Goal: Use online tool/utility: Utilize a website feature to perform a specific function

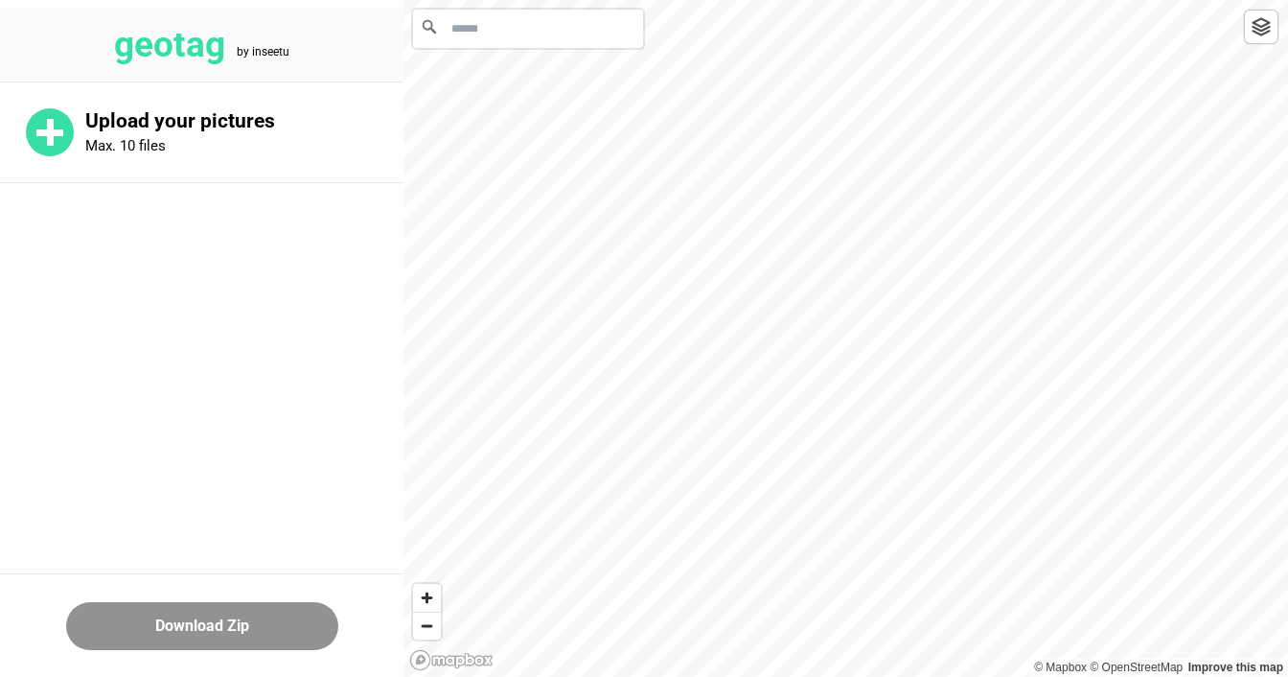
click at [508, 33] on input "Search" at bounding box center [528, 29] width 230 height 38
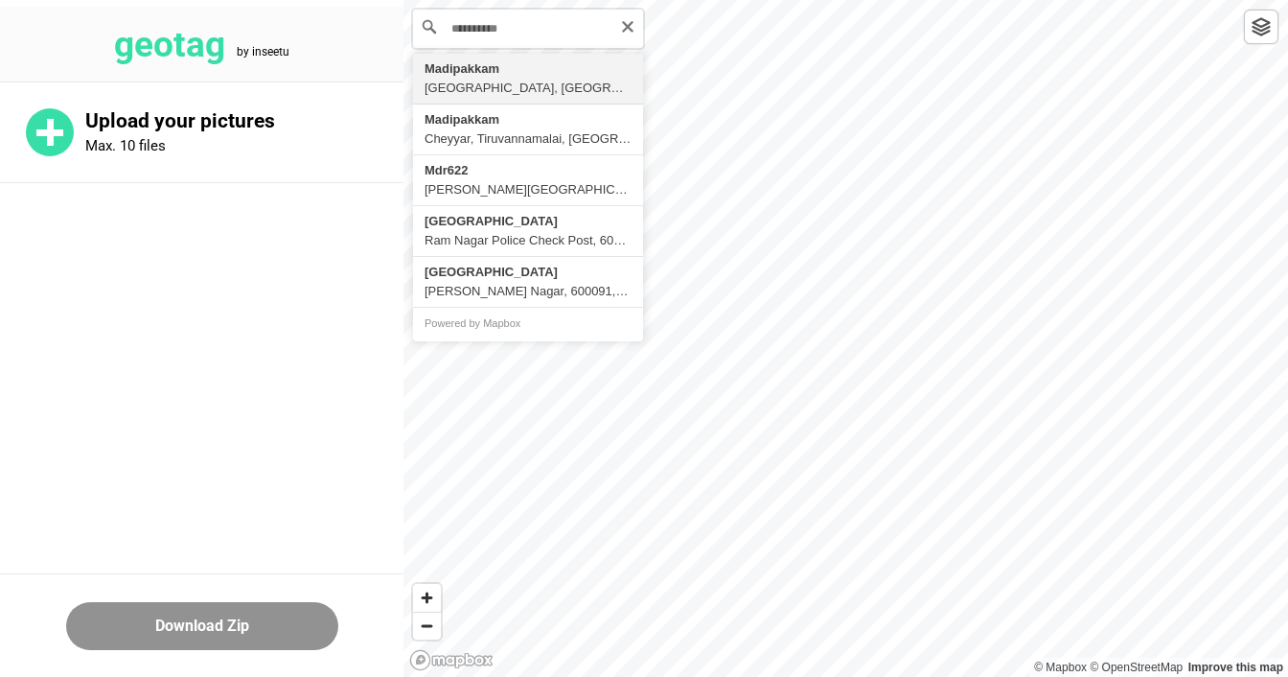
type input "**********"
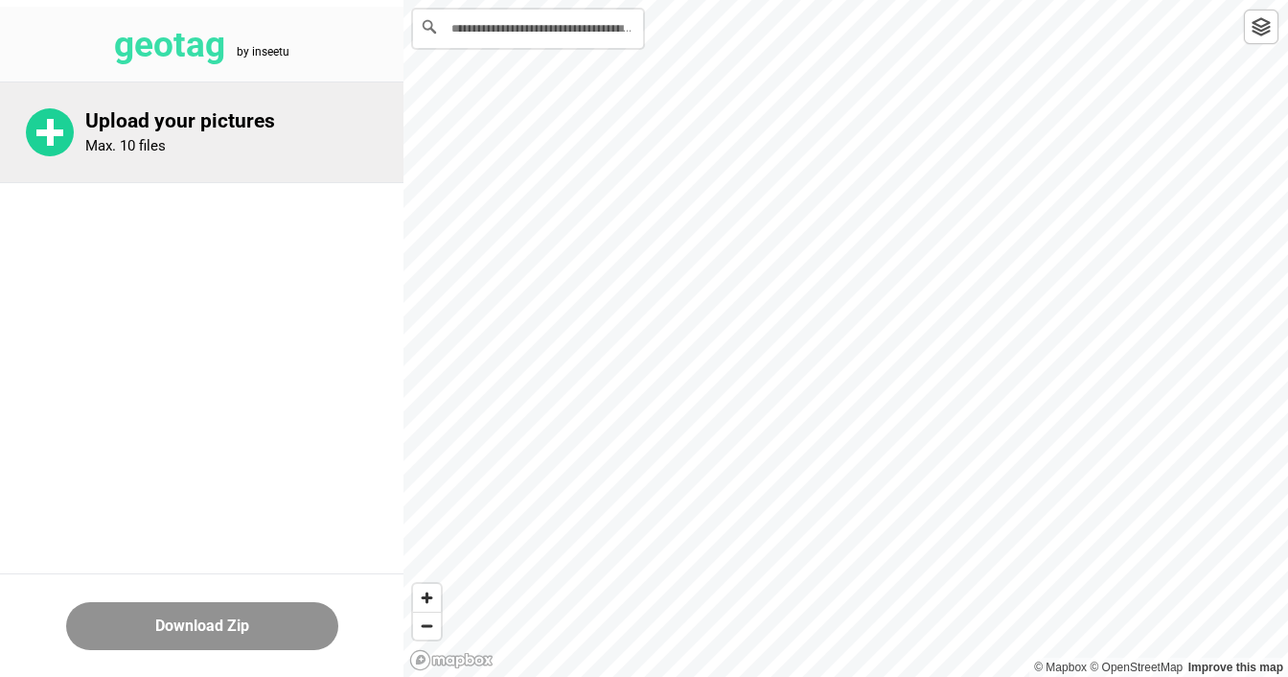
click at [219, 142] on div "Upload your pictures Max. 10 files" at bounding box center [244, 132] width 318 height 46
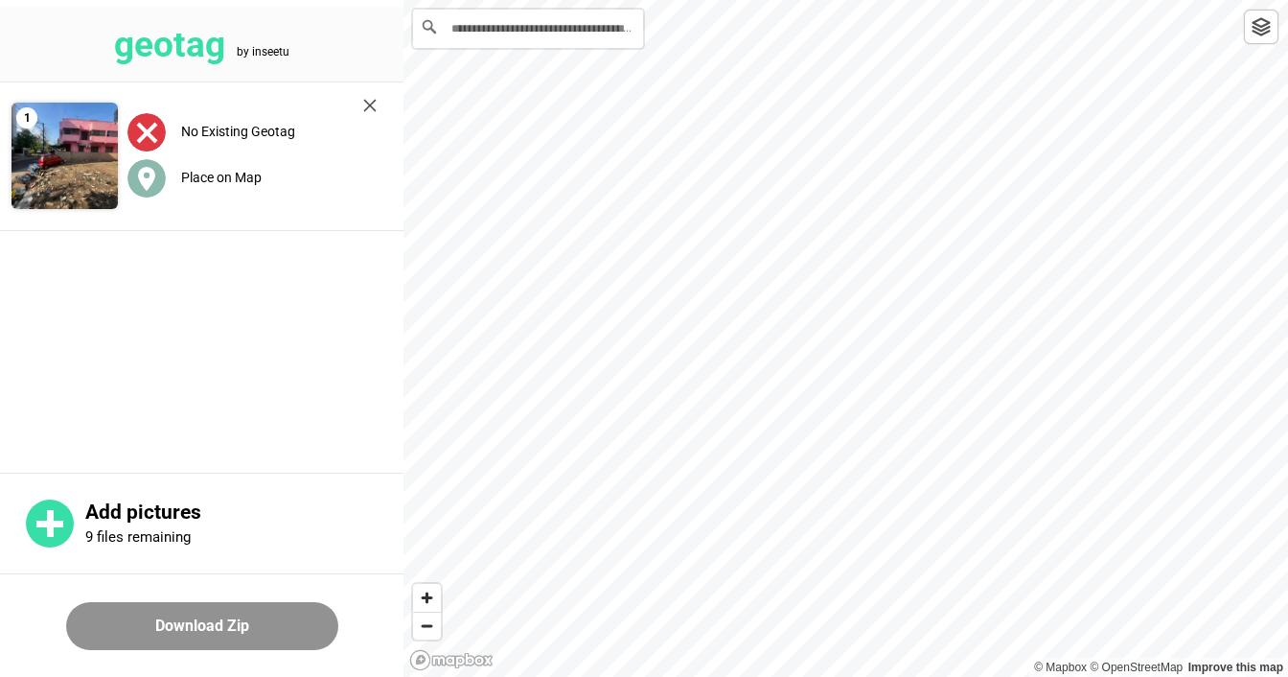
click at [213, 174] on label "Place on Map" at bounding box center [221, 177] width 81 height 15
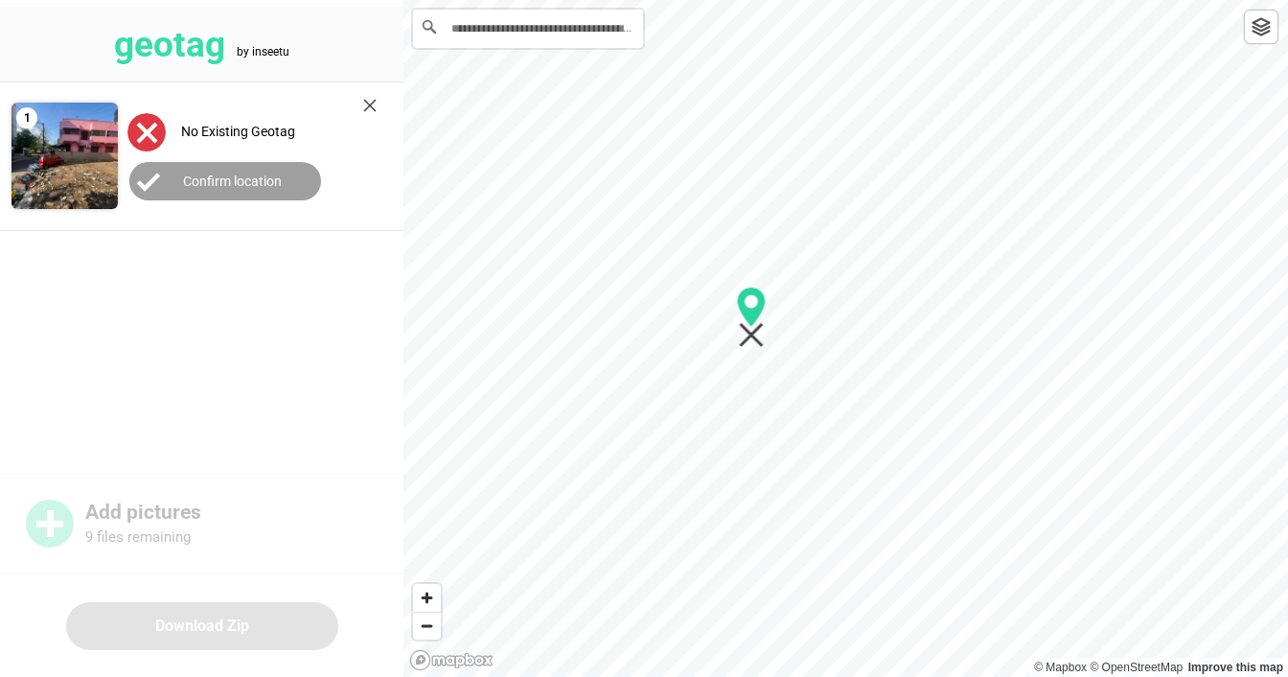
drag, startPoint x: 849, startPoint y: 358, endPoint x: 753, endPoint y: 336, distance: 98.1
click at [754, 336] on icon "Map marker" at bounding box center [751, 335] width 25 height 25
click at [211, 171] on button "Confirm location" at bounding box center [225, 181] width 192 height 38
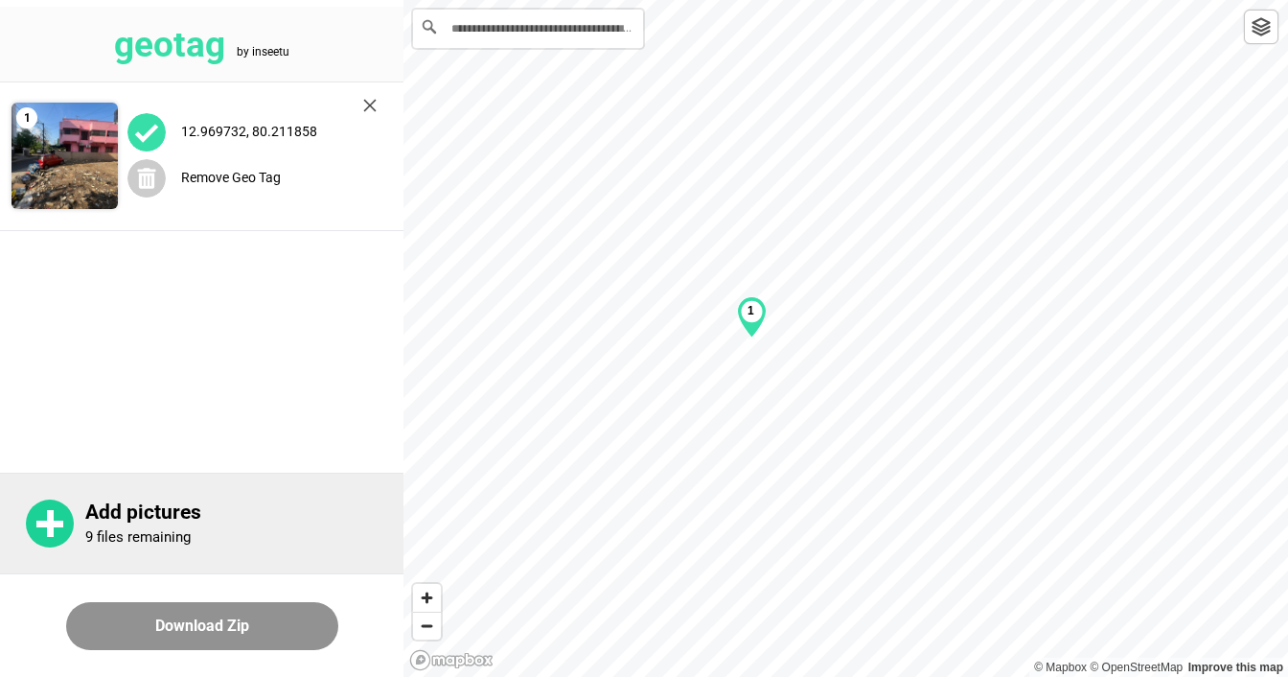
click at [127, 520] on p "Add pictures" at bounding box center [244, 512] width 318 height 24
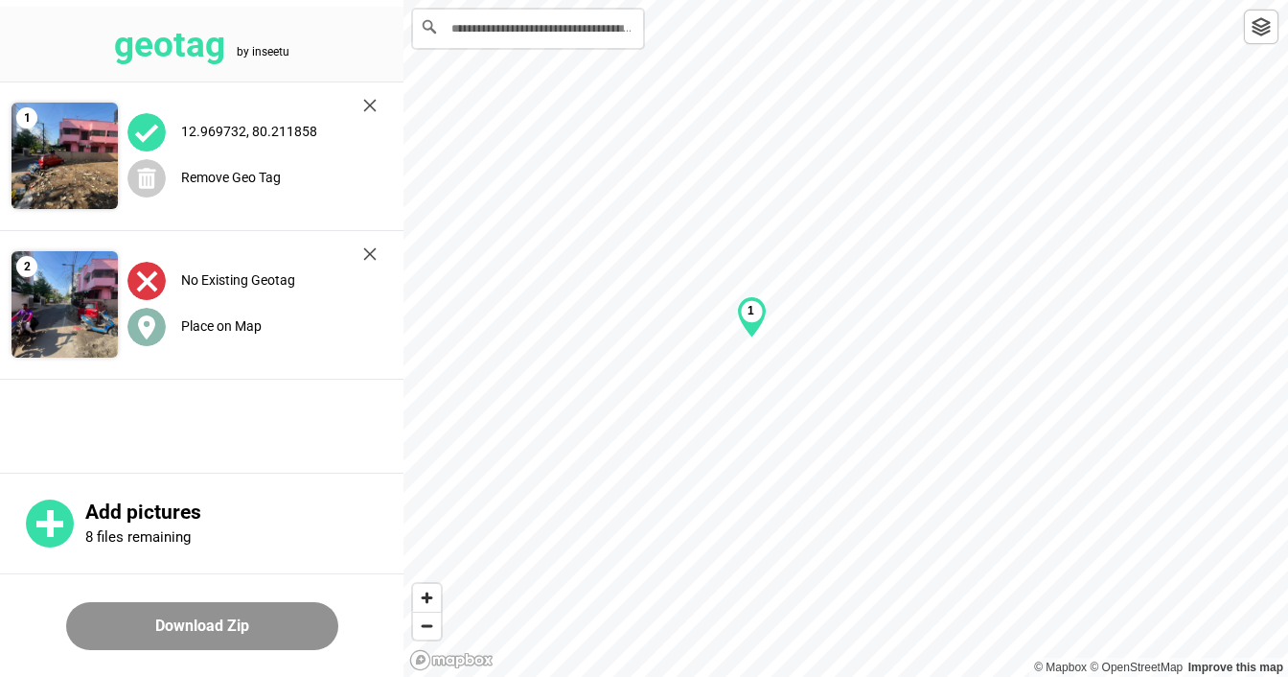
click at [225, 328] on label "Place on Map" at bounding box center [221, 325] width 81 height 15
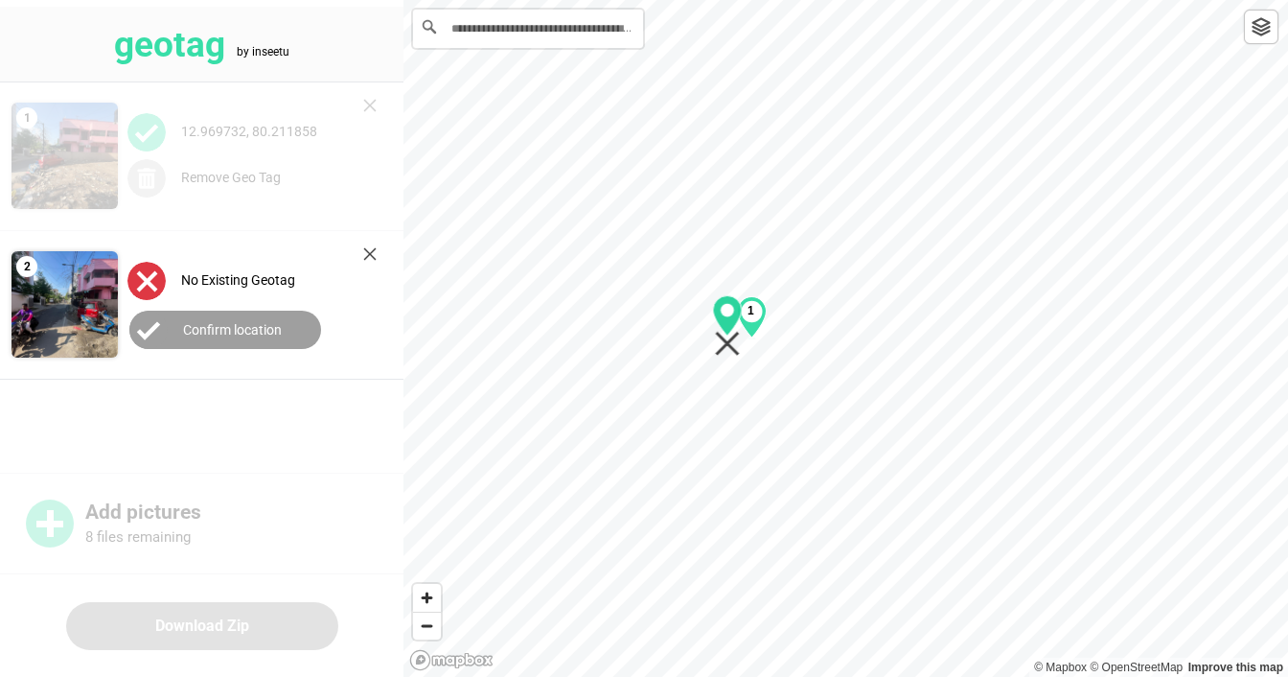
drag, startPoint x: 843, startPoint y: 358, endPoint x: 726, endPoint y: 350, distance: 118.2
click at [728, 346] on icon "Map marker" at bounding box center [727, 344] width 25 height 25
click at [253, 334] on label "Confirm location" at bounding box center [232, 329] width 99 height 15
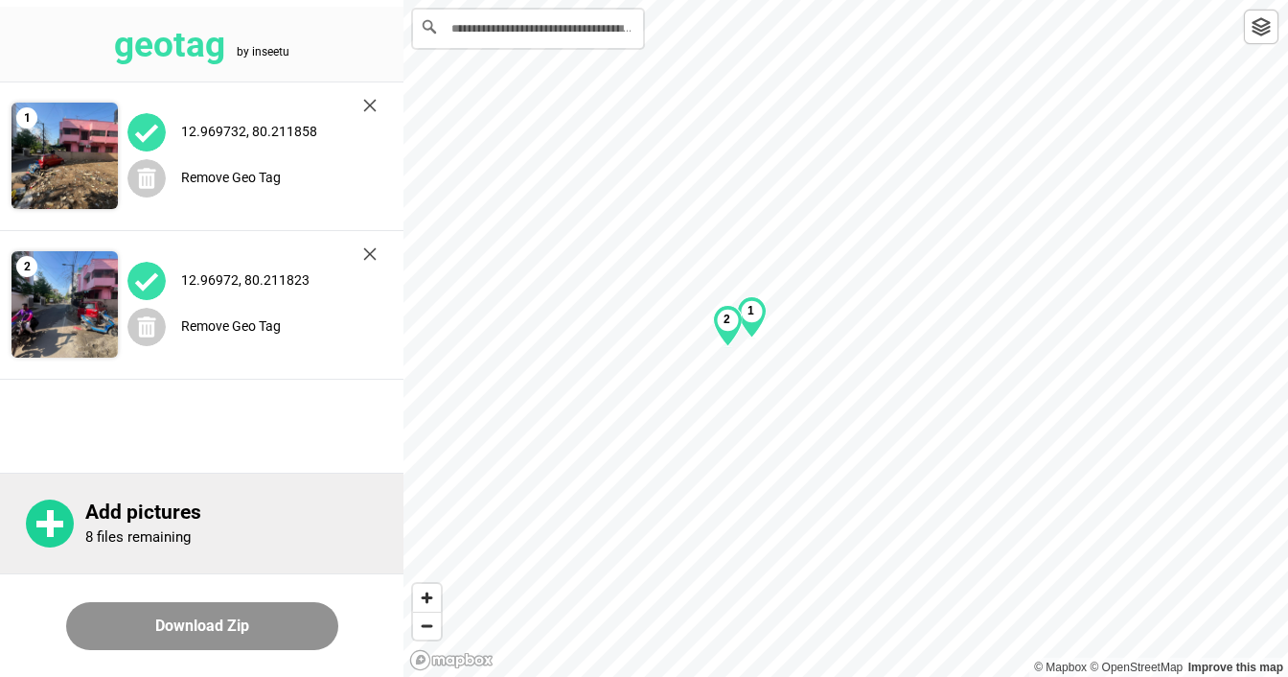
click at [175, 521] on p "Add pictures" at bounding box center [244, 512] width 318 height 24
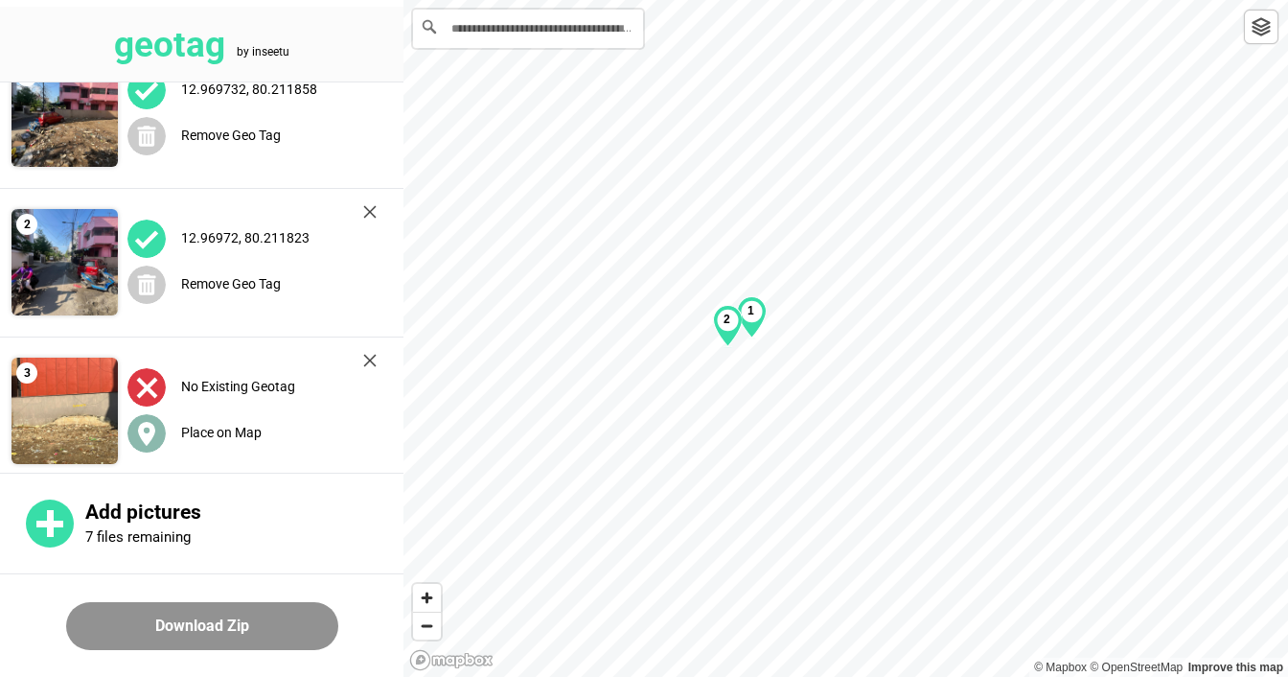
scroll to position [60, 0]
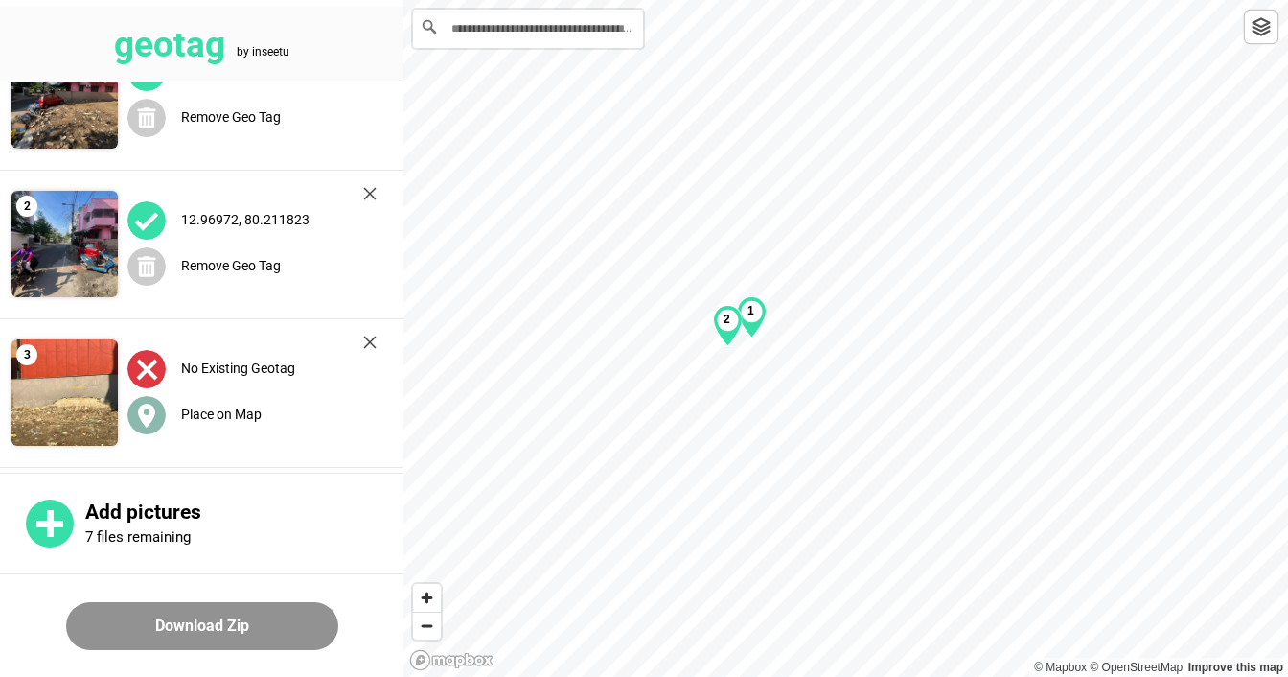
click at [185, 413] on label "Place on Map" at bounding box center [221, 413] width 81 height 15
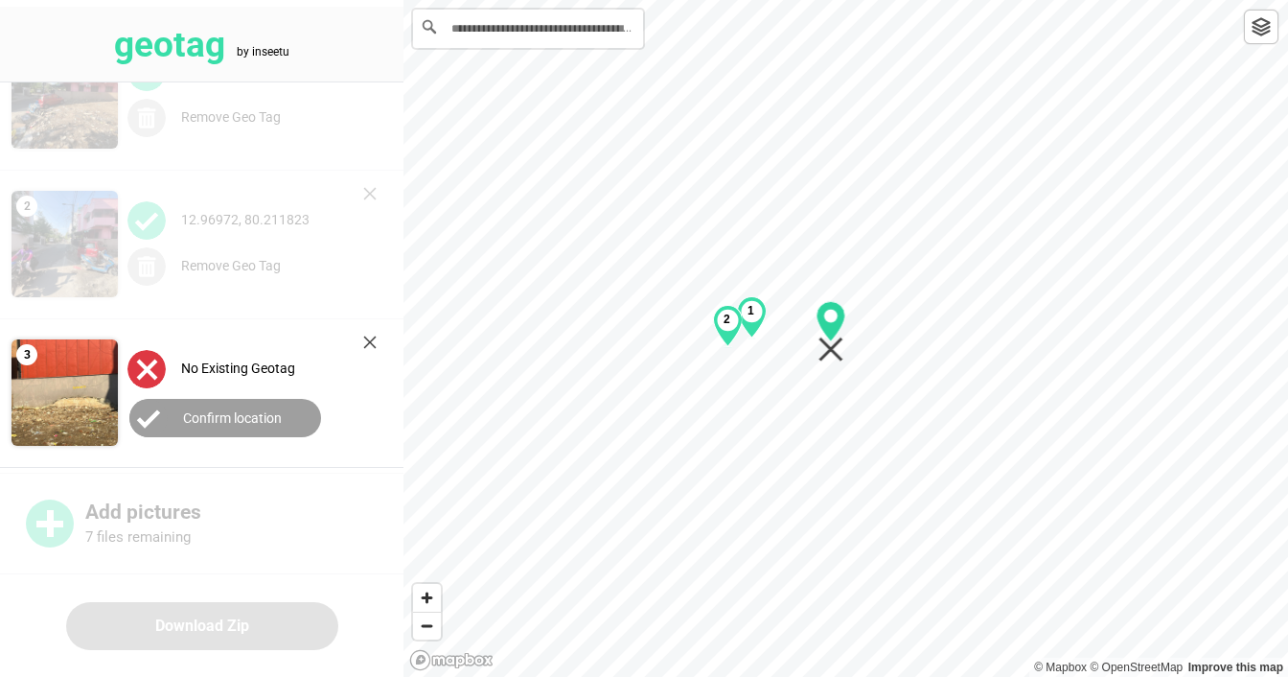
drag, startPoint x: 844, startPoint y: 361, endPoint x: 829, endPoint y: 355, distance: 16.7
click at [829, 355] on icon "Map marker" at bounding box center [832, 331] width 30 height 61
click at [266, 416] on label "Confirm location" at bounding box center [232, 417] width 99 height 15
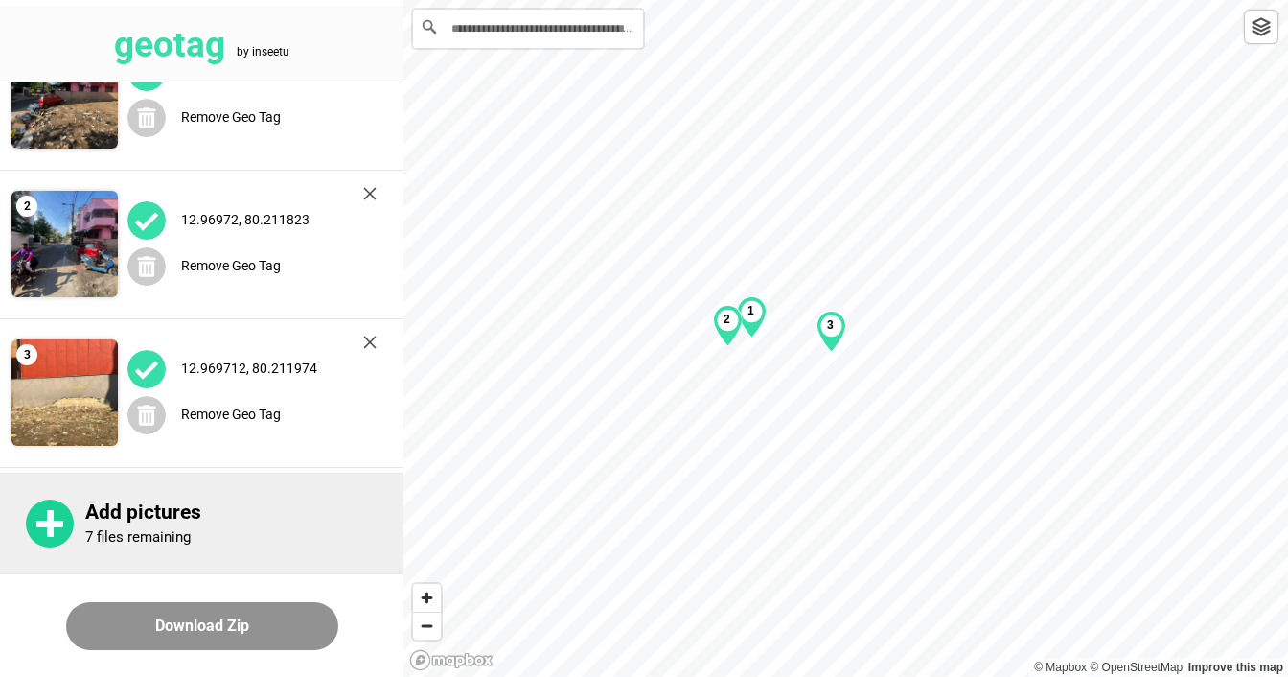
click at [196, 528] on div "Add pictures 7 files remaining" at bounding box center [244, 523] width 318 height 46
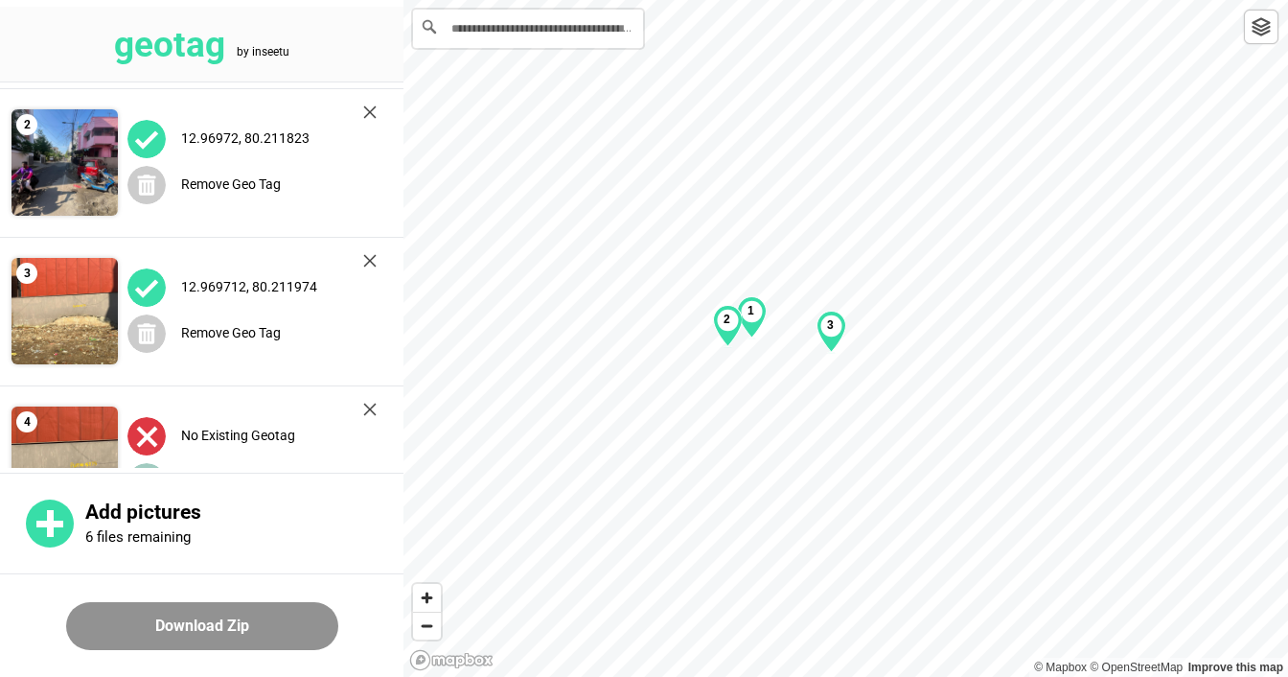
scroll to position [209, 0]
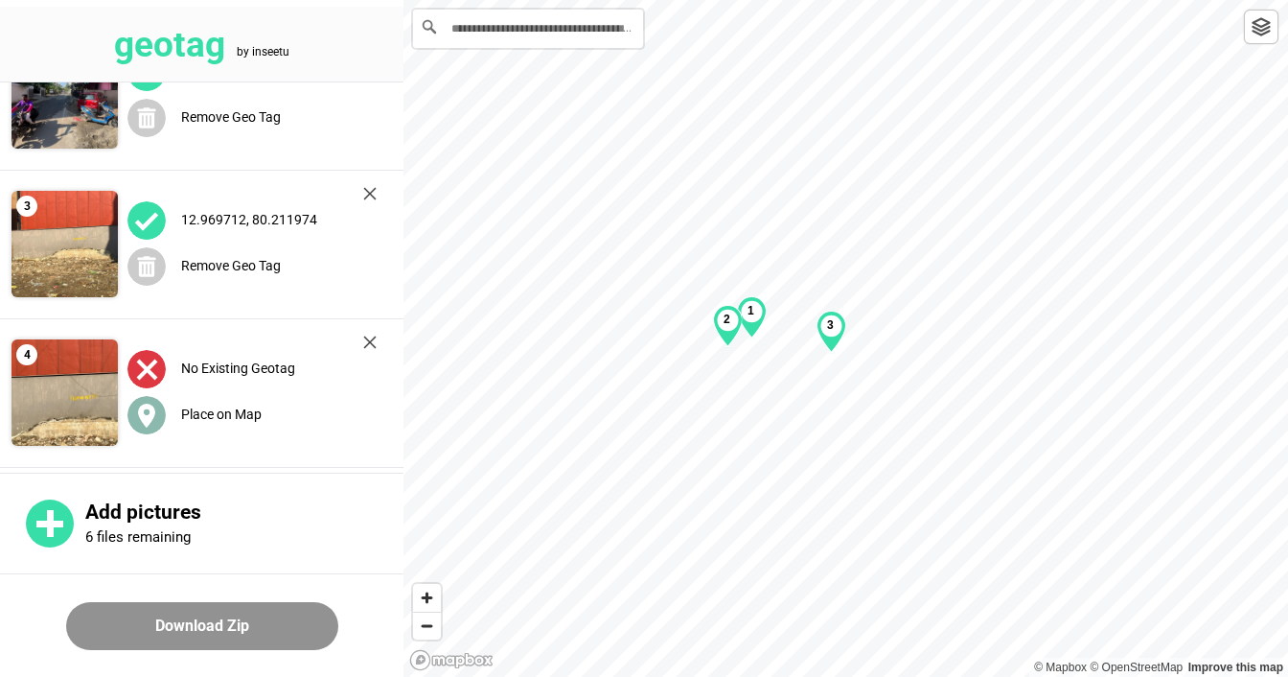
click at [150, 409] on icon at bounding box center [146, 416] width 17 height 24
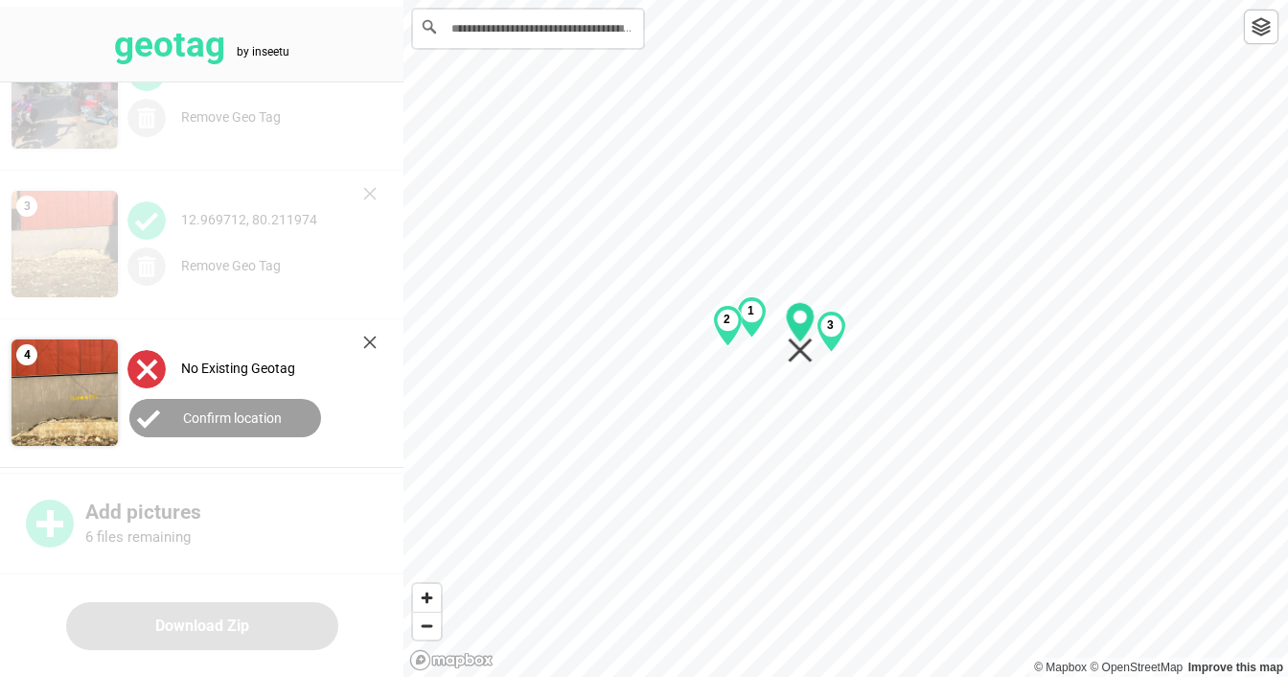
drag, startPoint x: 843, startPoint y: 358, endPoint x: 792, endPoint y: 355, distance: 51.8
click at [797, 352] on icon "Map marker" at bounding box center [800, 350] width 25 height 25
click at [219, 415] on label "Confirm location" at bounding box center [232, 417] width 99 height 15
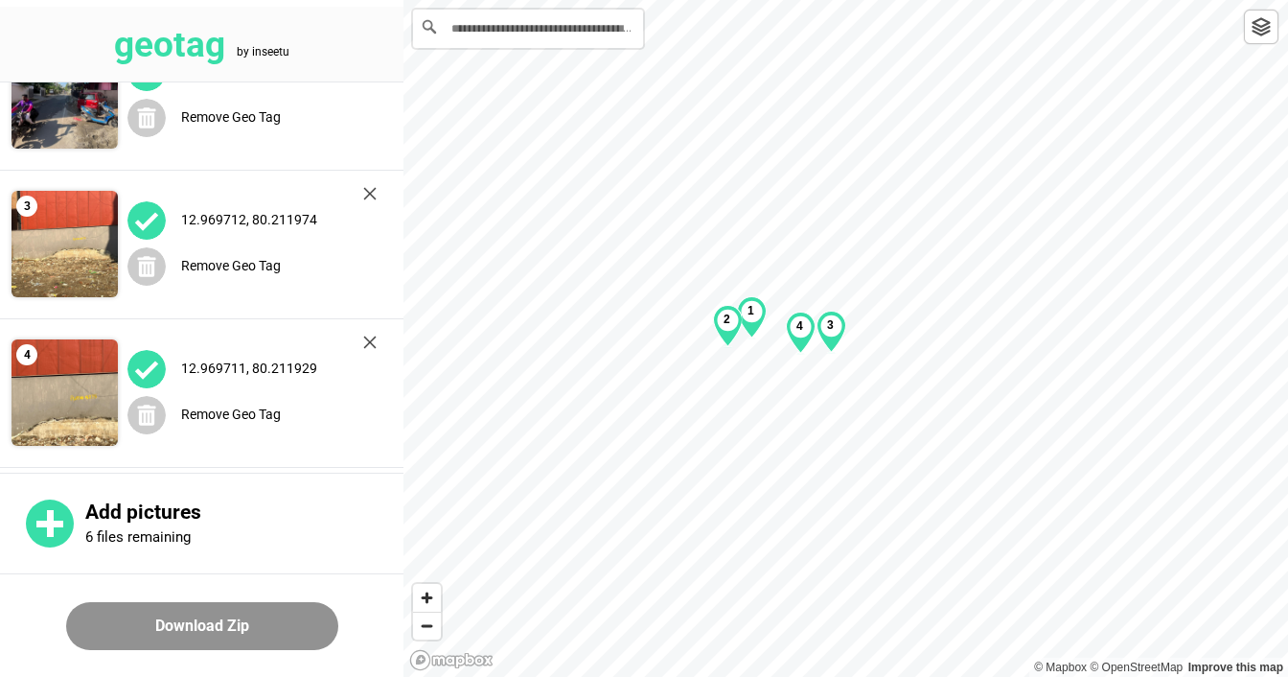
click at [199, 618] on button "Download Zip" at bounding box center [202, 626] width 272 height 48
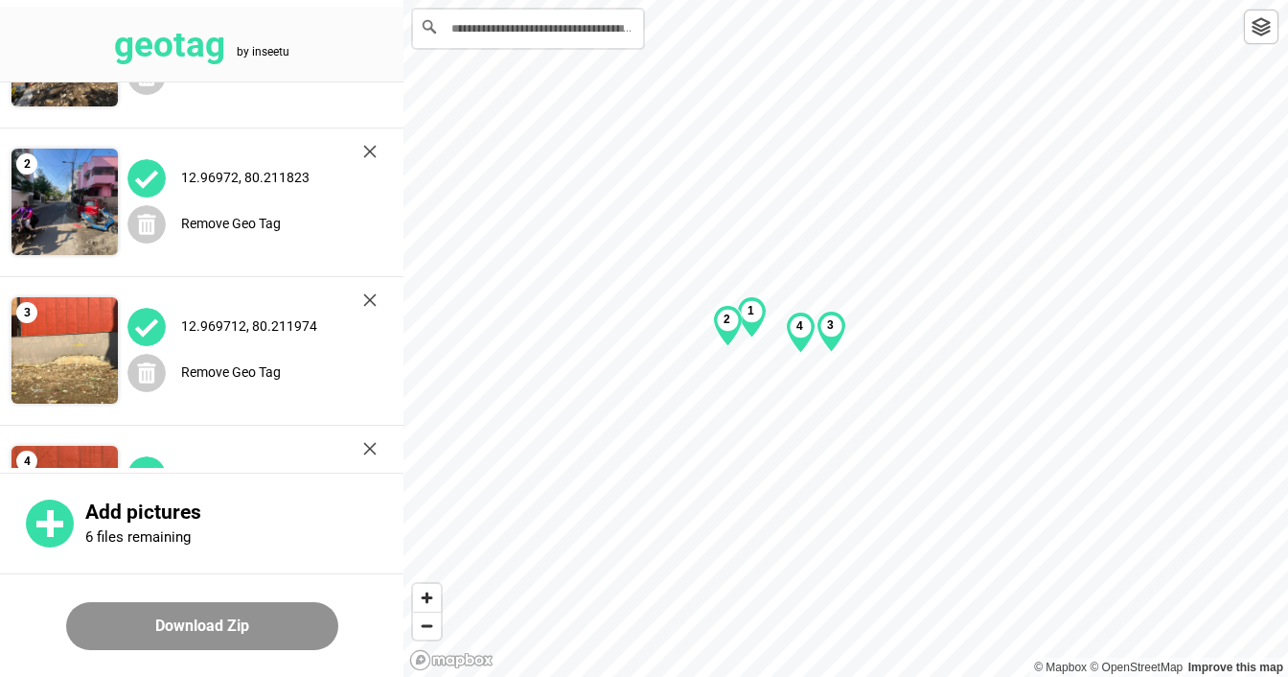
scroll to position [0, 0]
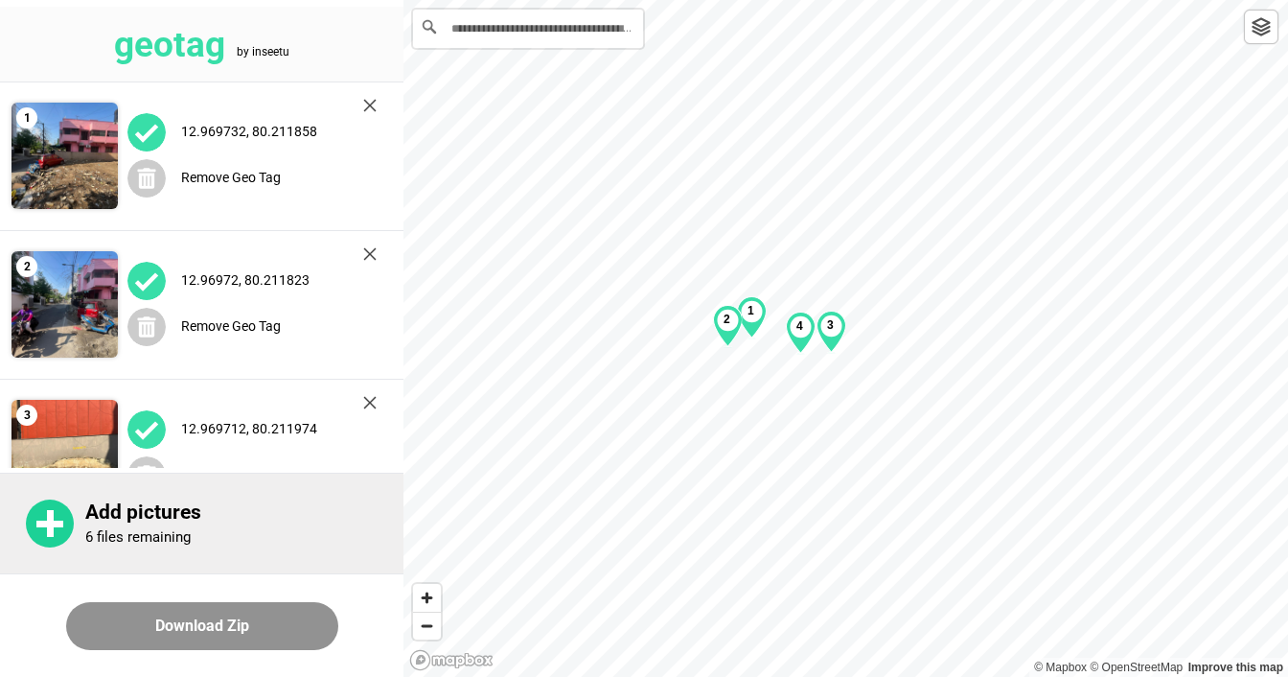
click at [232, 539] on div "Add pictures 6 files remaining" at bounding box center [244, 523] width 318 height 46
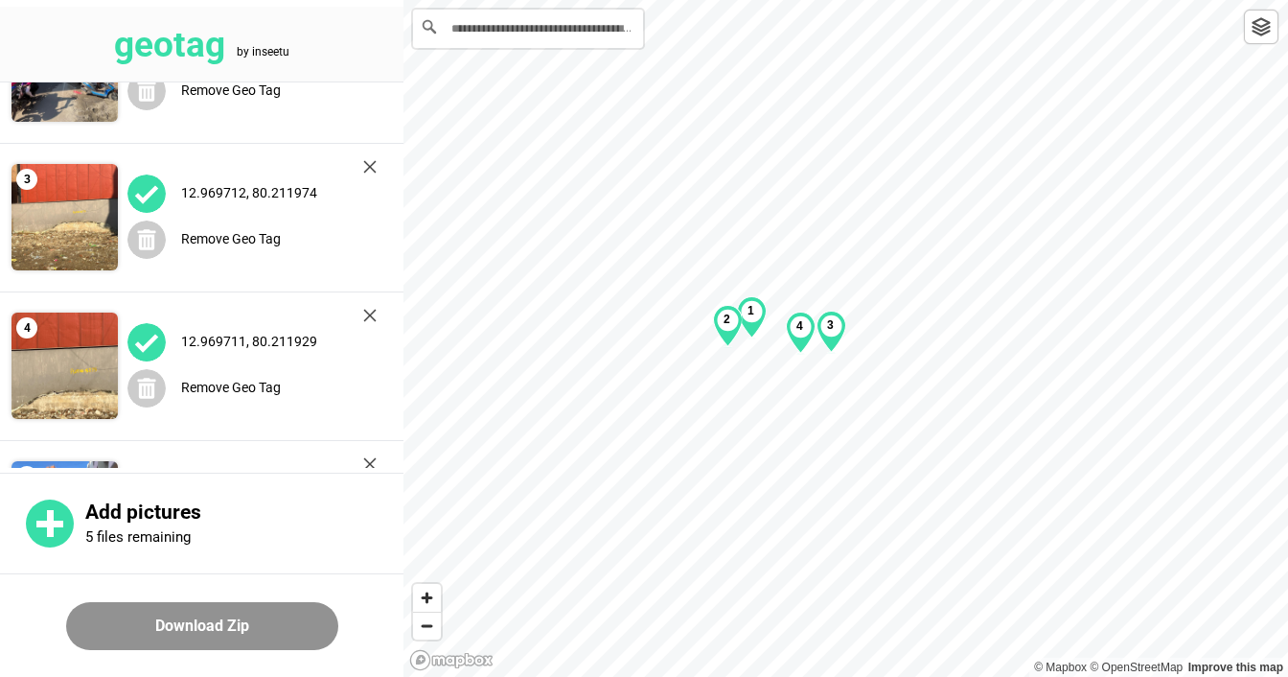
scroll to position [358, 0]
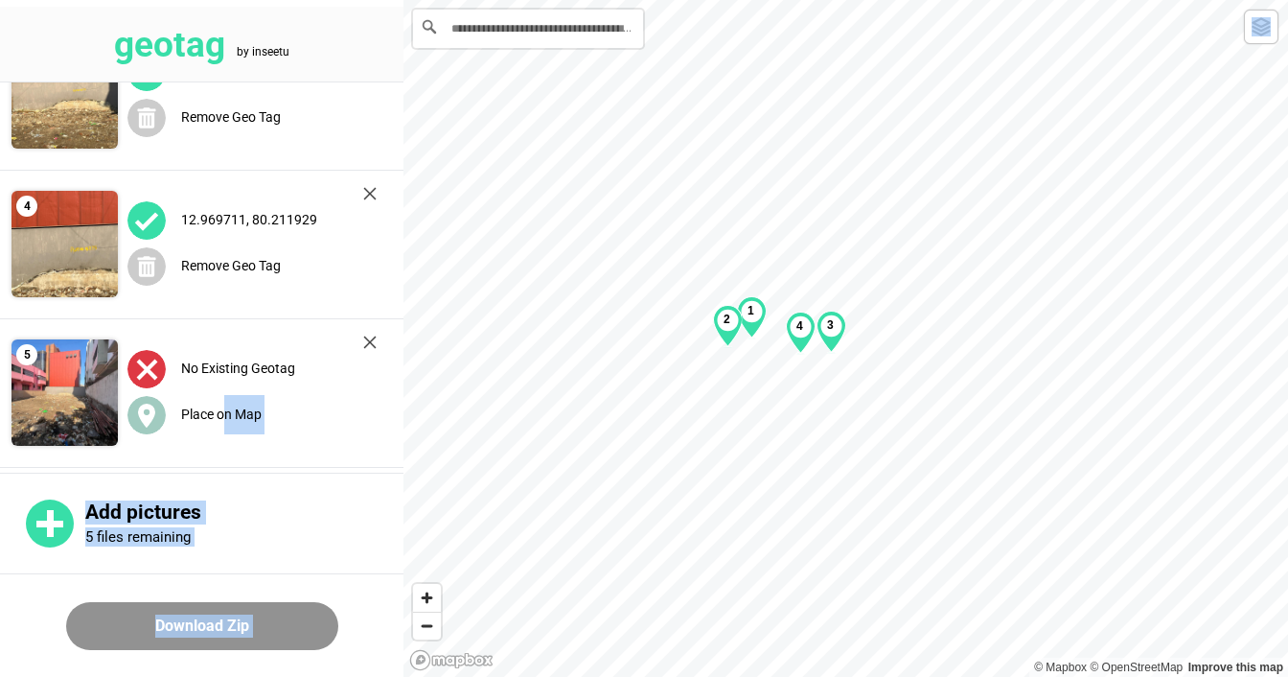
click at [413, 0] on div "**********" at bounding box center [644, 0] width 1288 height 0
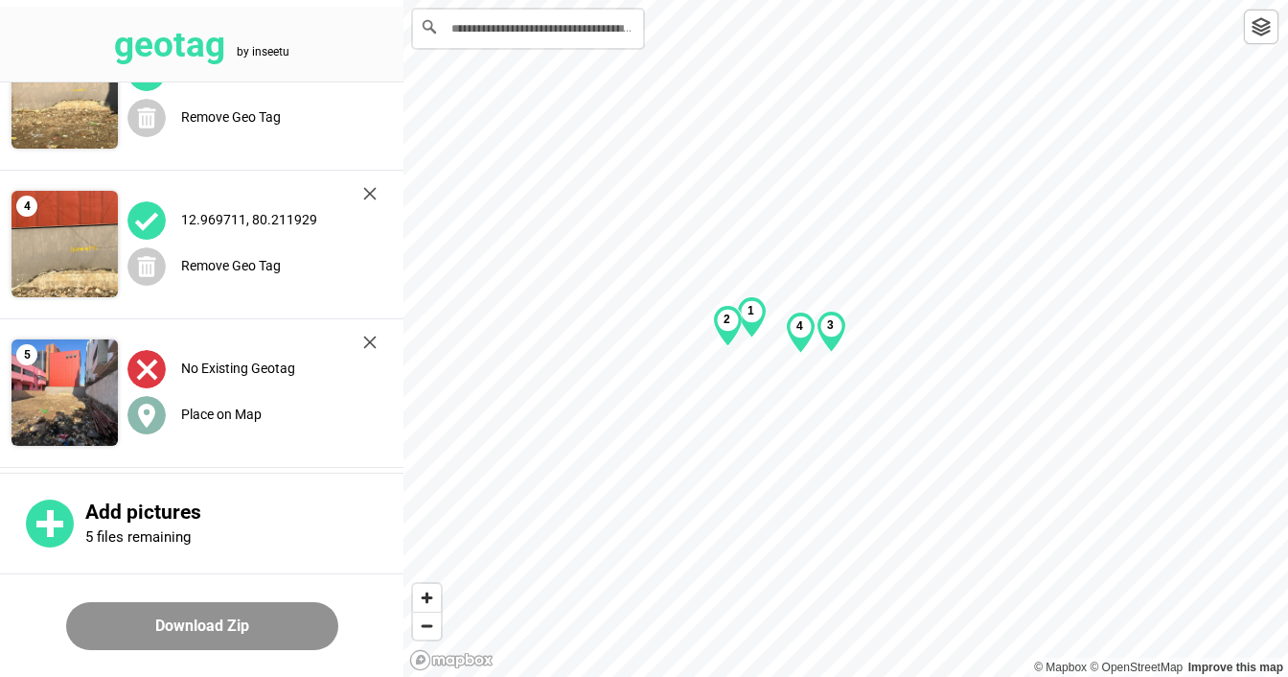
click at [138, 405] on circle at bounding box center [146, 415] width 38 height 38
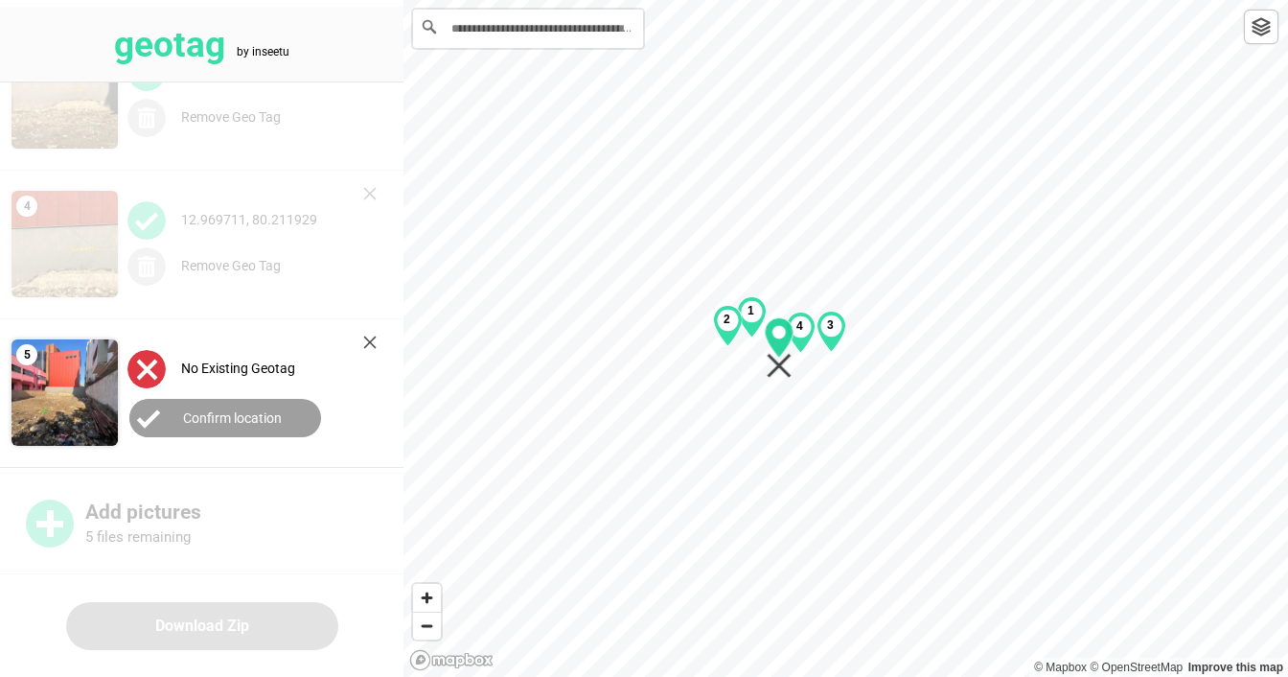
drag, startPoint x: 847, startPoint y: 338, endPoint x: 782, endPoint y: 346, distance: 65.6
click at [780, 348] on icon "Map marker" at bounding box center [779, 337] width 29 height 40
click at [257, 413] on label "Confirm location" at bounding box center [232, 417] width 99 height 15
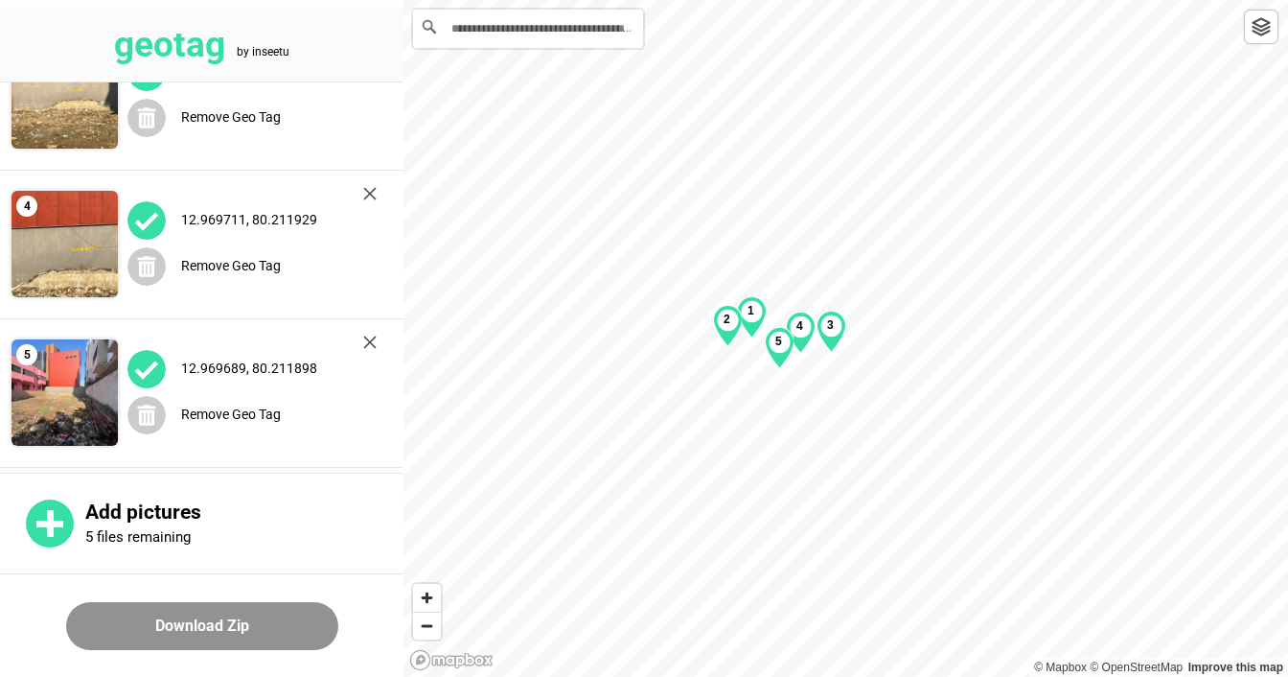
click at [211, 623] on button "Download Zip" at bounding box center [202, 626] width 272 height 48
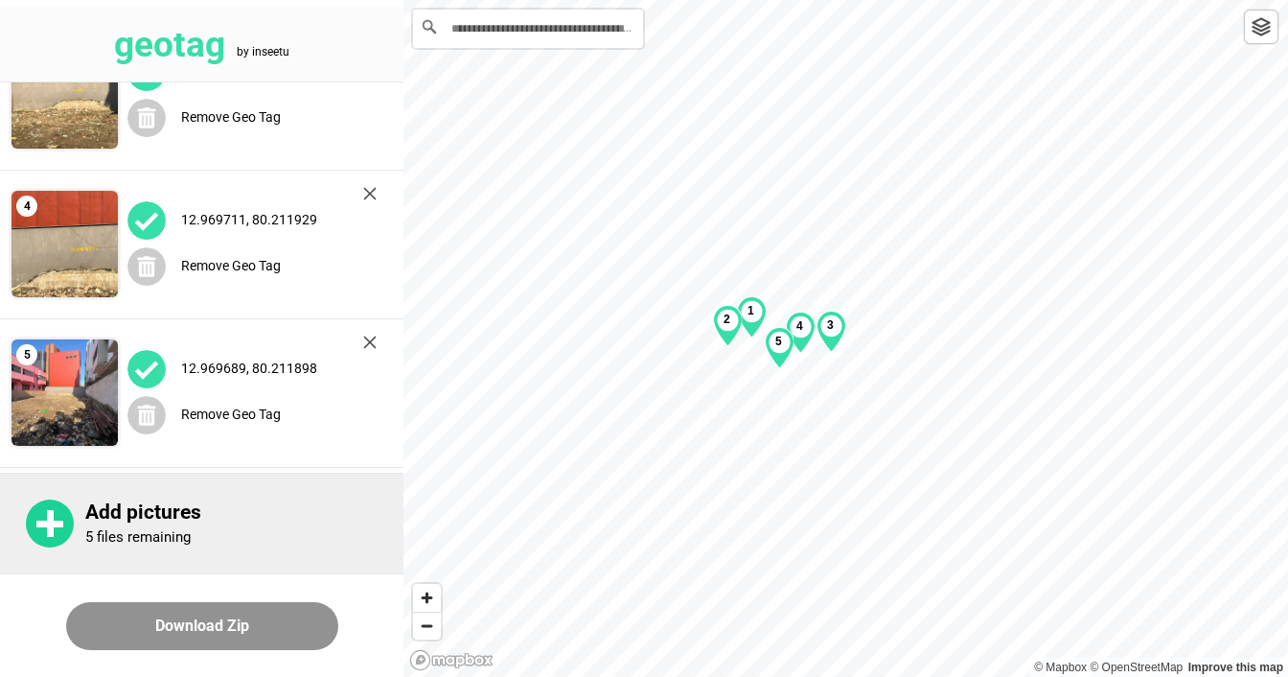
click at [146, 529] on p "5 files remaining" at bounding box center [137, 536] width 105 height 17
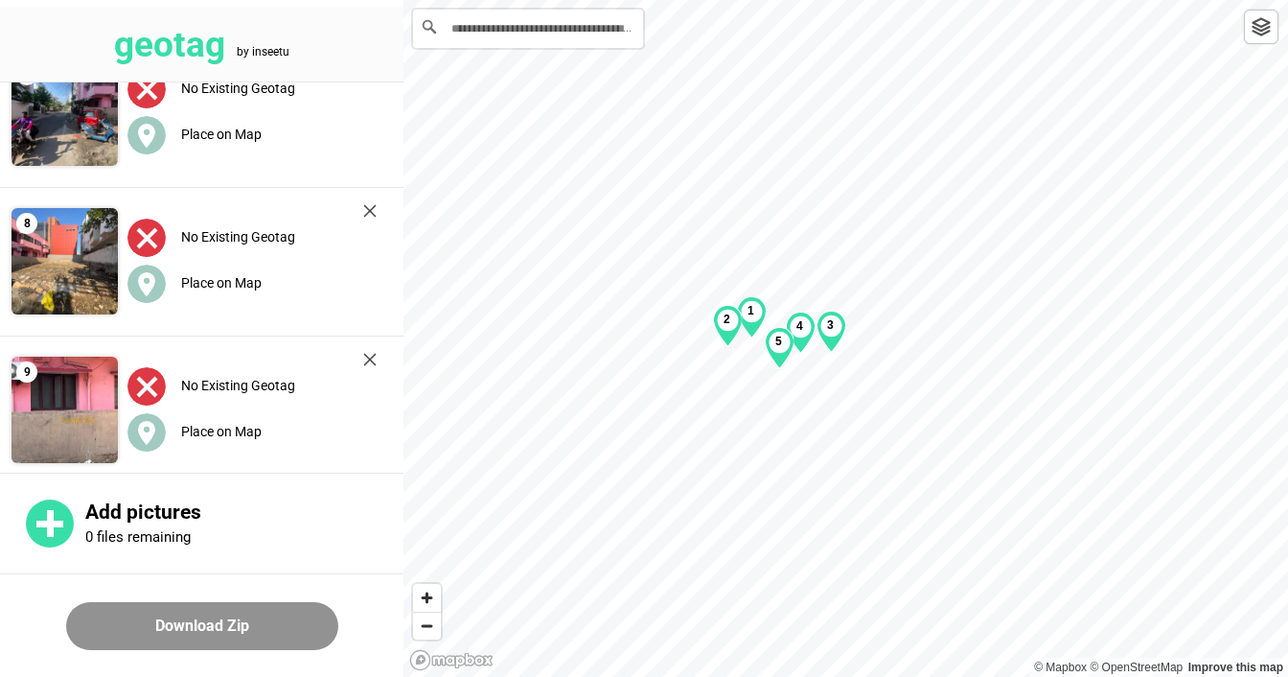
scroll to position [1100, 0]
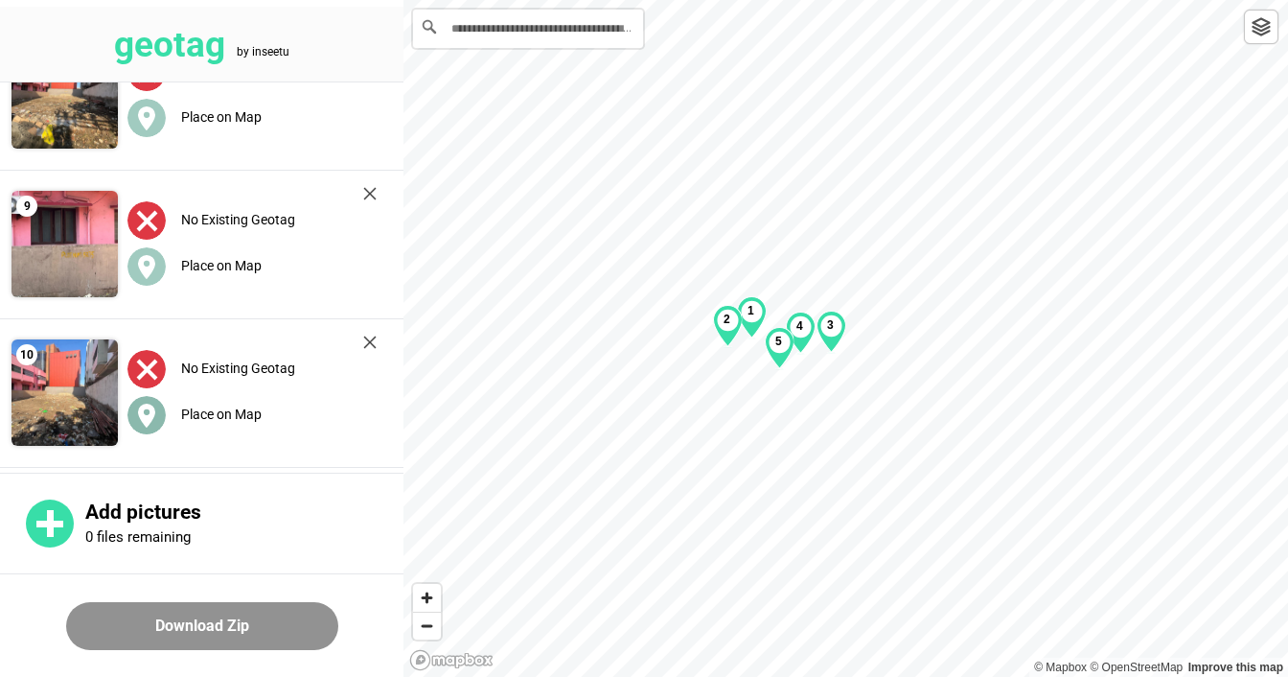
click at [236, 411] on label "Place on Map" at bounding box center [221, 413] width 81 height 15
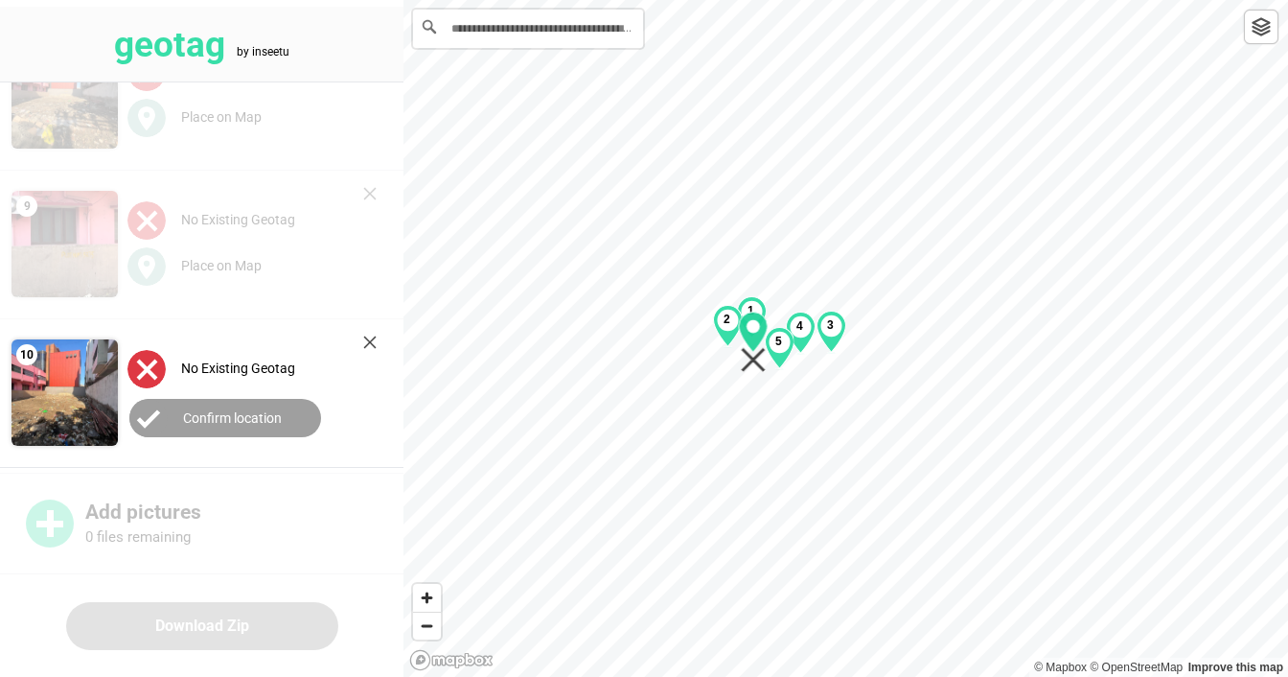
drag, startPoint x: 834, startPoint y: 358, endPoint x: 755, endPoint y: 356, distance: 78.6
click at [755, 351] on icon "Map marker" at bounding box center [754, 342] width 30 height 61
click at [225, 411] on label "Confirm location" at bounding box center [232, 417] width 99 height 15
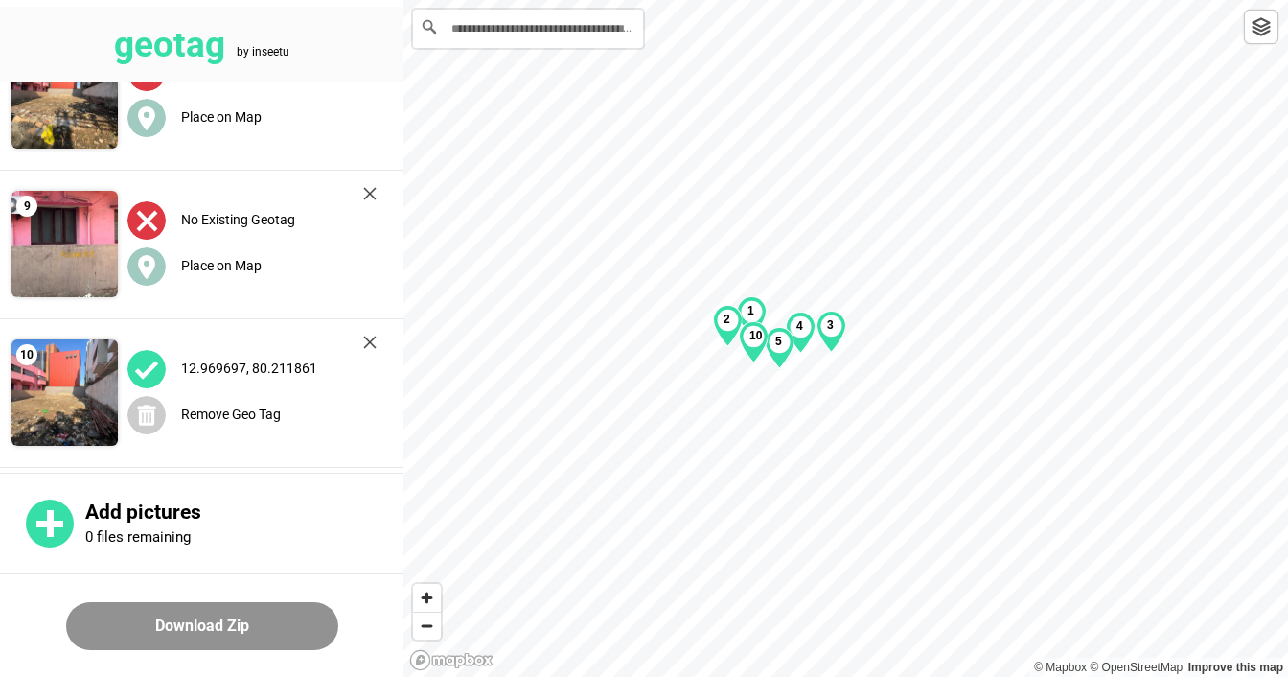
scroll to position [1004, 0]
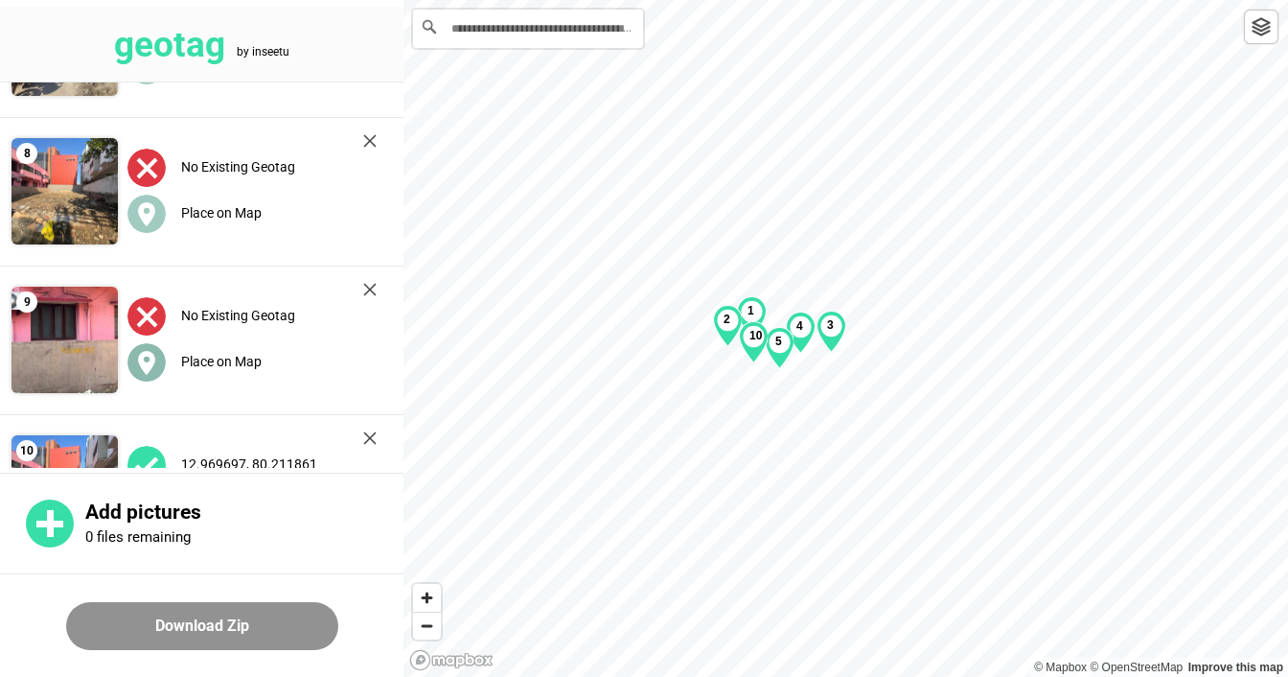
click at [232, 360] on label "Place on Map" at bounding box center [221, 361] width 81 height 15
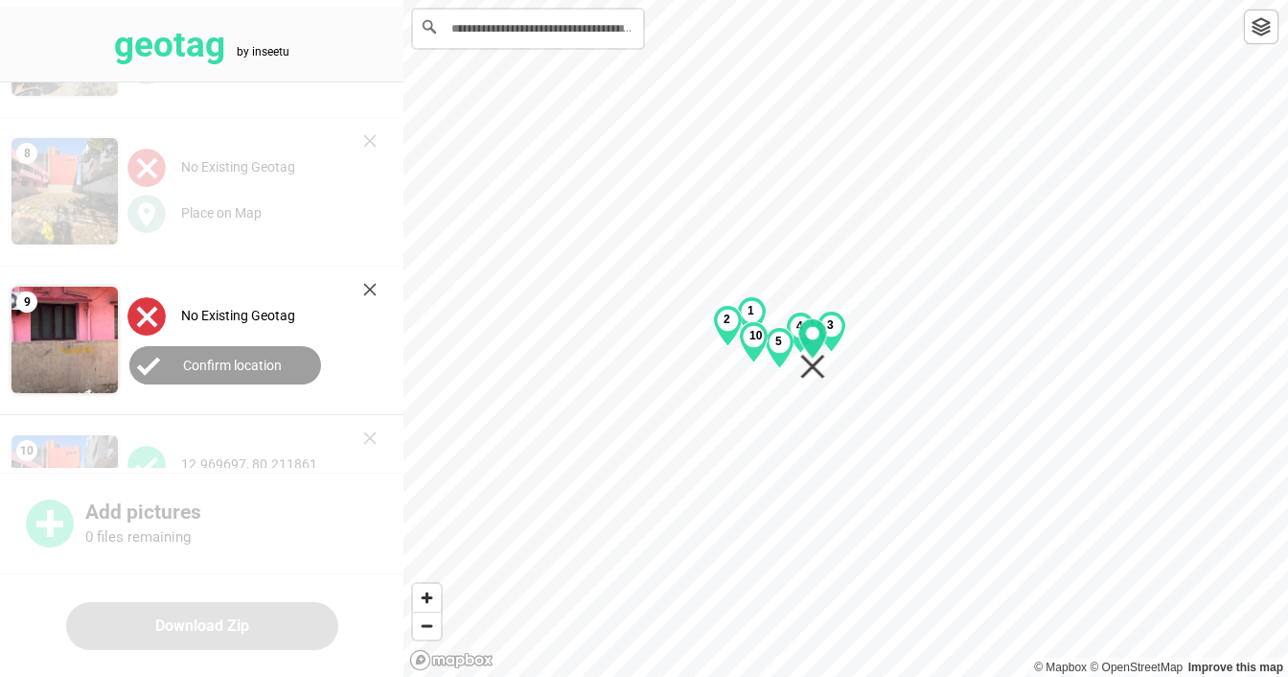
drag, startPoint x: 850, startPoint y: 338, endPoint x: 817, endPoint y: 349, distance: 35.2
click at [817, 349] on icon "Map marker" at bounding box center [812, 338] width 29 height 40
click at [216, 358] on label "Confirm location" at bounding box center [232, 365] width 99 height 15
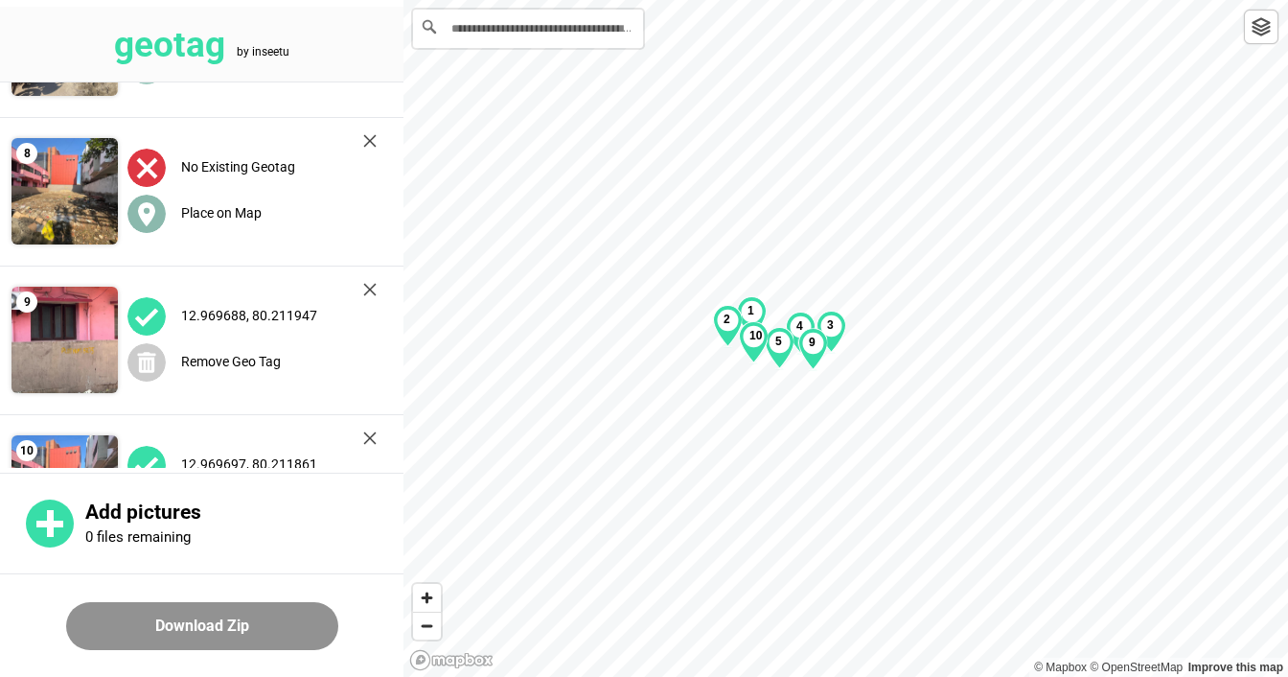
click at [238, 205] on label "Place on Map" at bounding box center [221, 212] width 81 height 15
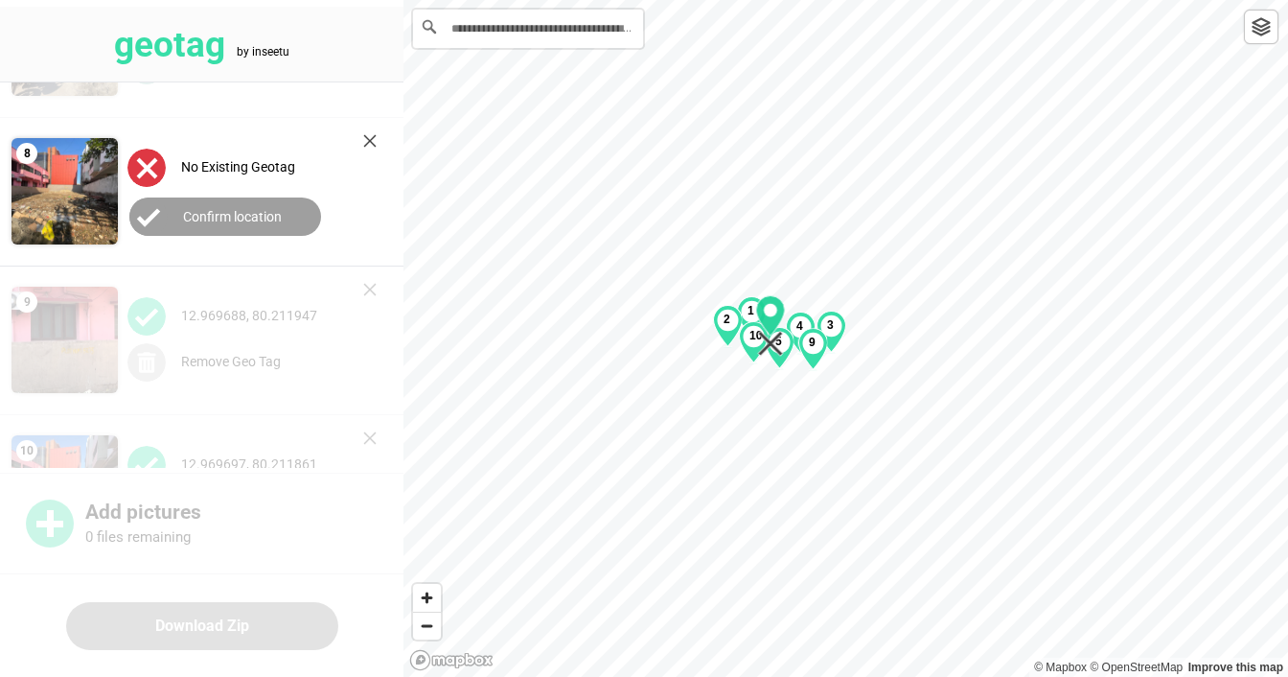
drag, startPoint x: 809, startPoint y: 335, endPoint x: 771, endPoint y: 326, distance: 39.3
click at [771, 326] on icon "Map marker" at bounding box center [770, 315] width 29 height 40
drag, startPoint x: 767, startPoint y: 311, endPoint x: 777, endPoint y: 312, distance: 10.7
click at [778, 314] on circle "Map marker" at bounding box center [781, 314] width 13 height 13
drag, startPoint x: 779, startPoint y: 323, endPoint x: 734, endPoint y: 338, distance: 47.6
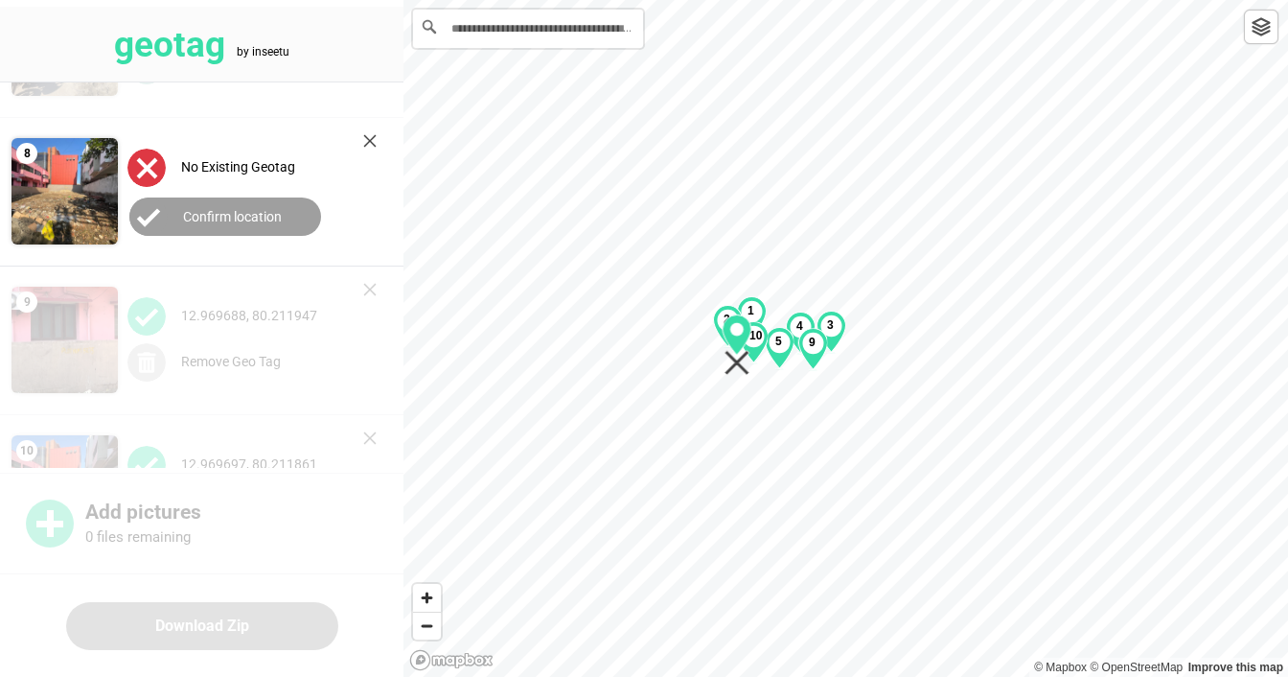
click at [734, 338] on icon "Map marker" at bounding box center [737, 334] width 29 height 40
drag, startPoint x: 736, startPoint y: 336, endPoint x: 727, endPoint y: 344, distance: 12.3
click at [670, 338] on circle "Map marker" at bounding box center [671, 333] width 13 height 13
drag, startPoint x: 675, startPoint y: 338, endPoint x: 775, endPoint y: 323, distance: 101.8
click at [778, 315] on g "Map marker" at bounding box center [774, 315] width 29 height 40
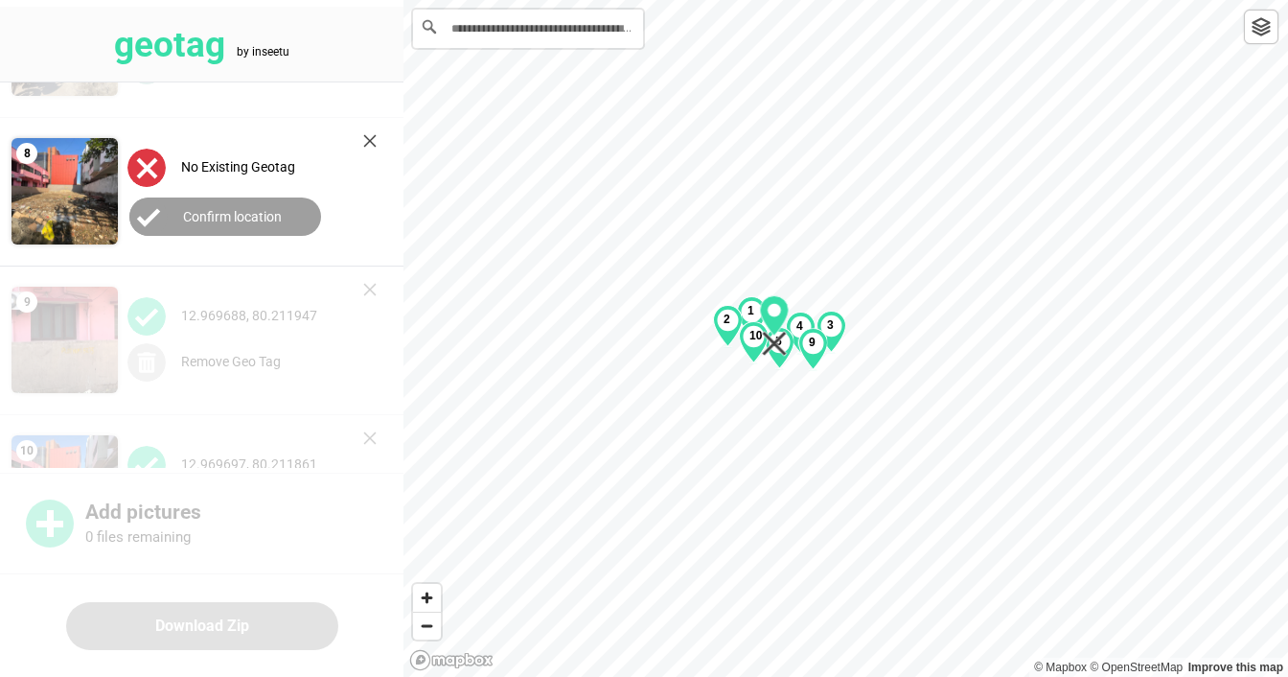
click at [221, 197] on button "Confirm location" at bounding box center [225, 216] width 192 height 38
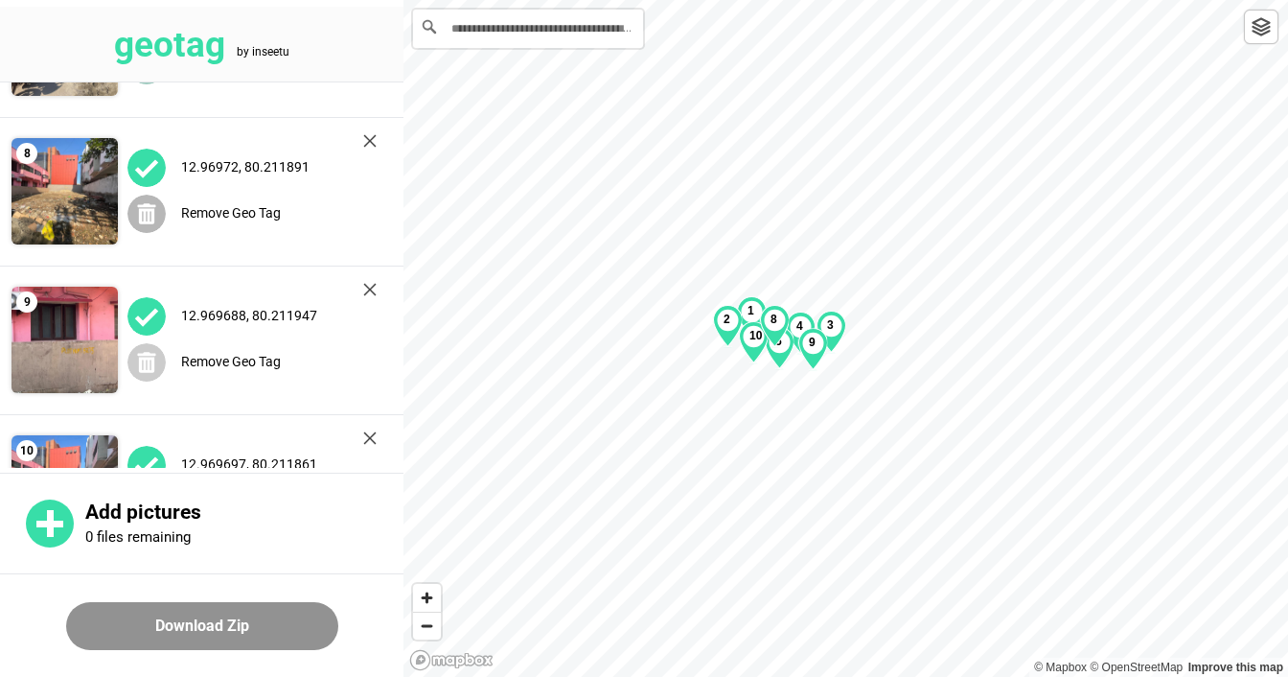
scroll to position [717, 0]
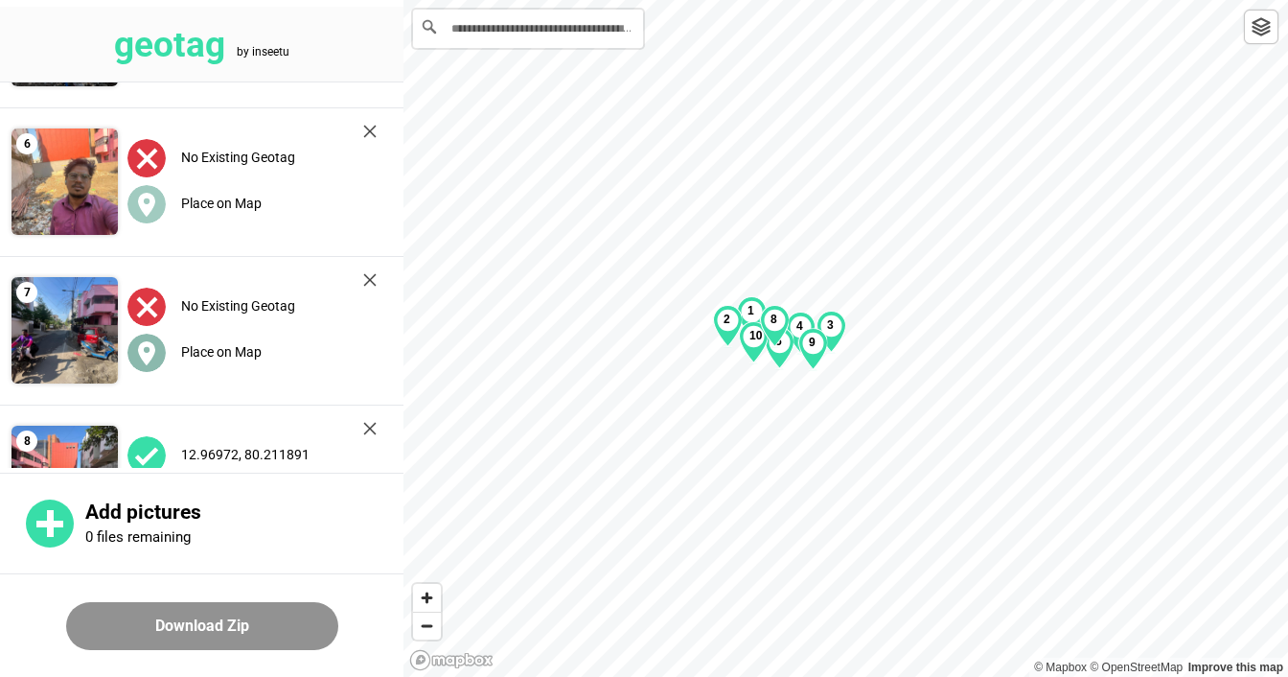
click at [219, 348] on label "Place on Map" at bounding box center [221, 351] width 81 height 15
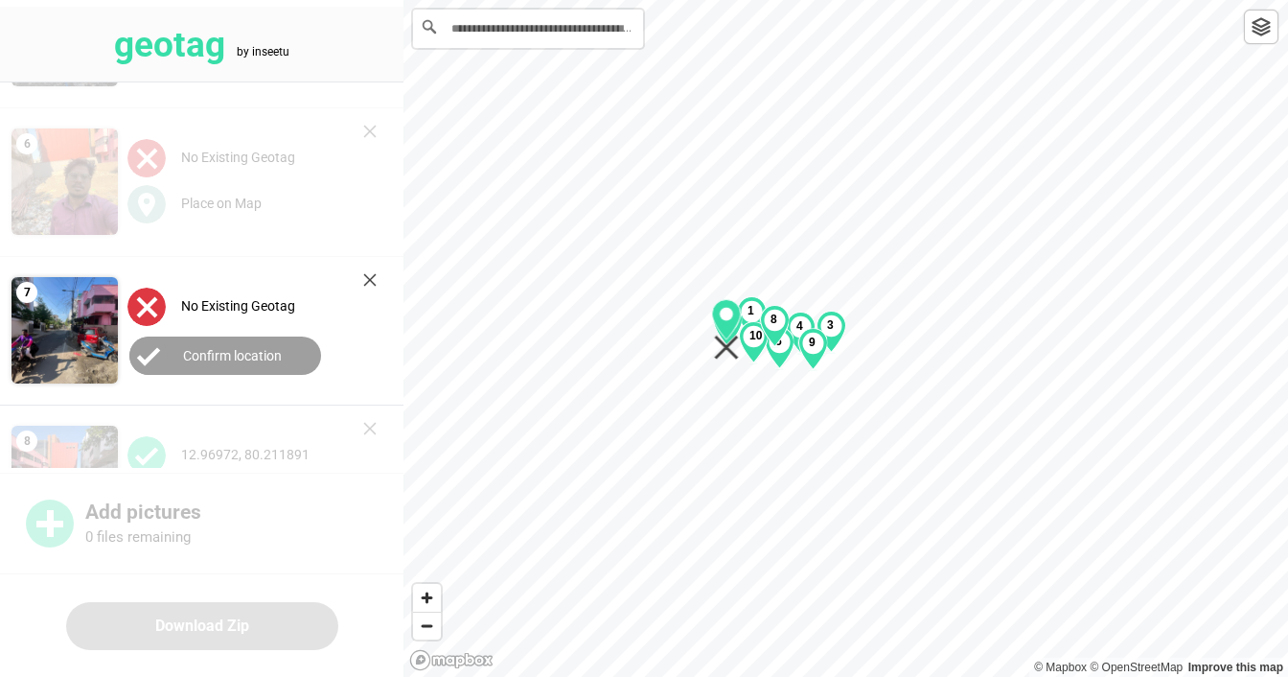
drag, startPoint x: 854, startPoint y: 328, endPoint x: 734, endPoint y: 319, distance: 120.1
click at [734, 319] on icon "Map marker" at bounding box center [726, 319] width 29 height 40
click at [270, 349] on label "Confirm location" at bounding box center [232, 355] width 99 height 15
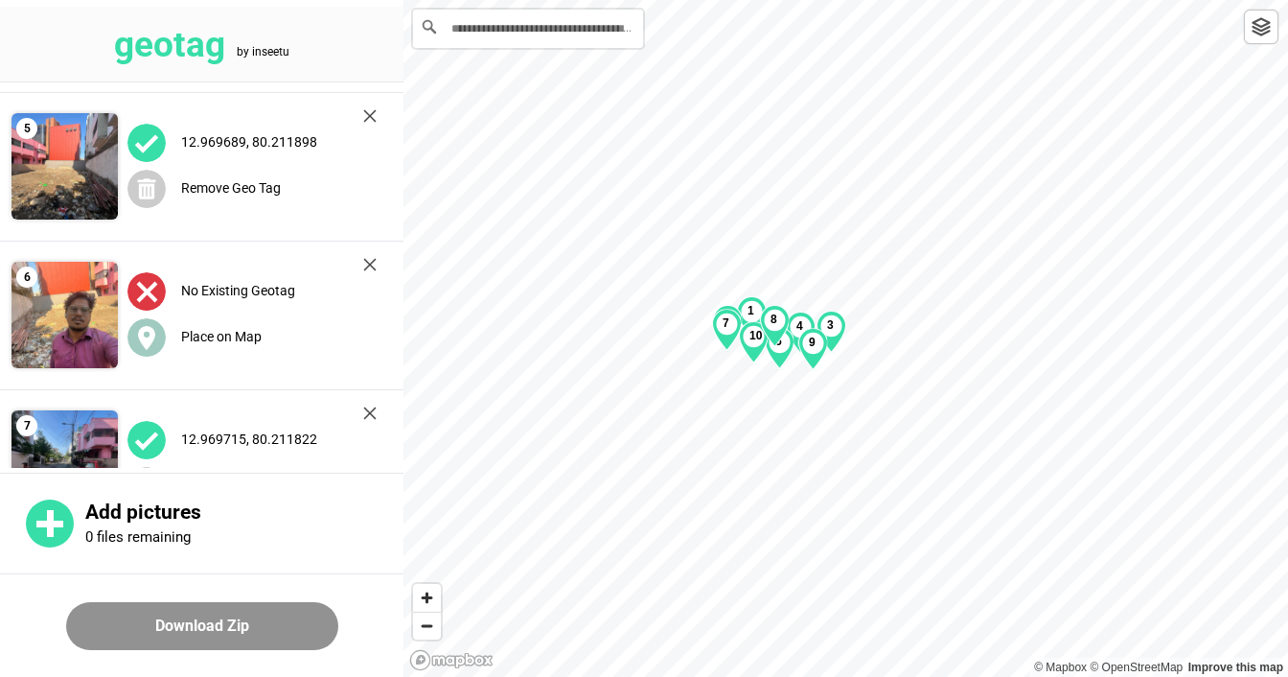
scroll to position [525, 0]
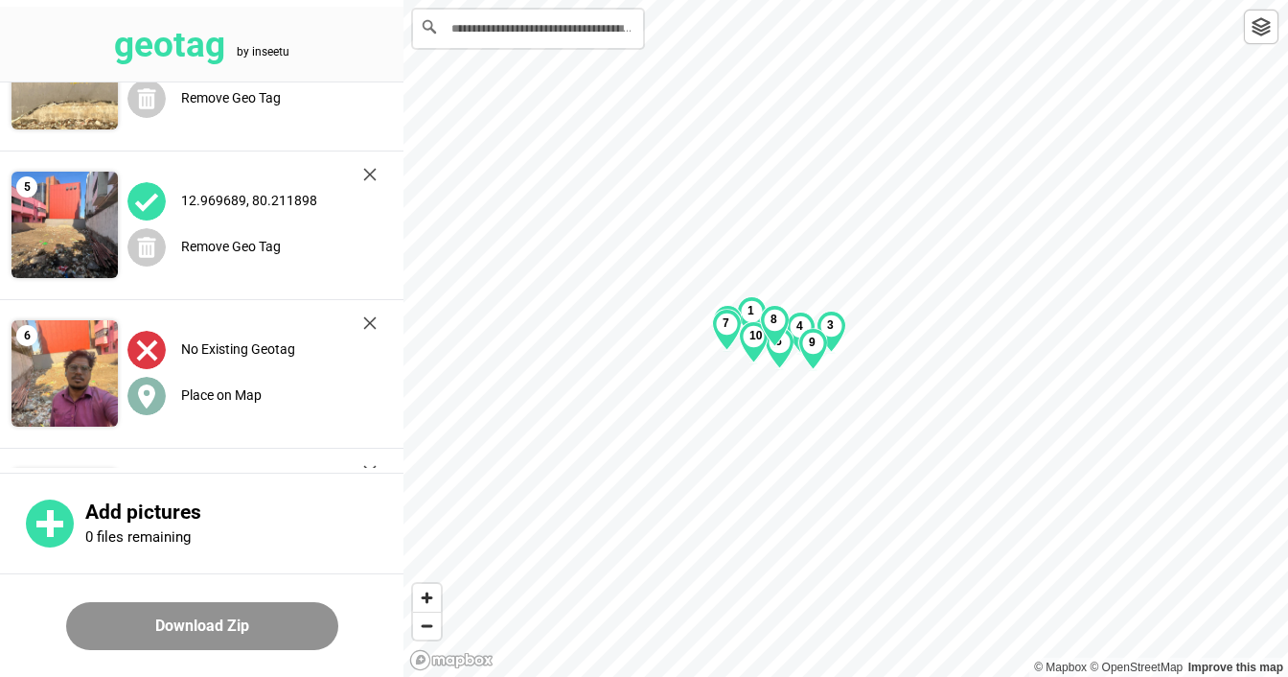
click at [207, 389] on label "Place on Map" at bounding box center [221, 394] width 81 height 15
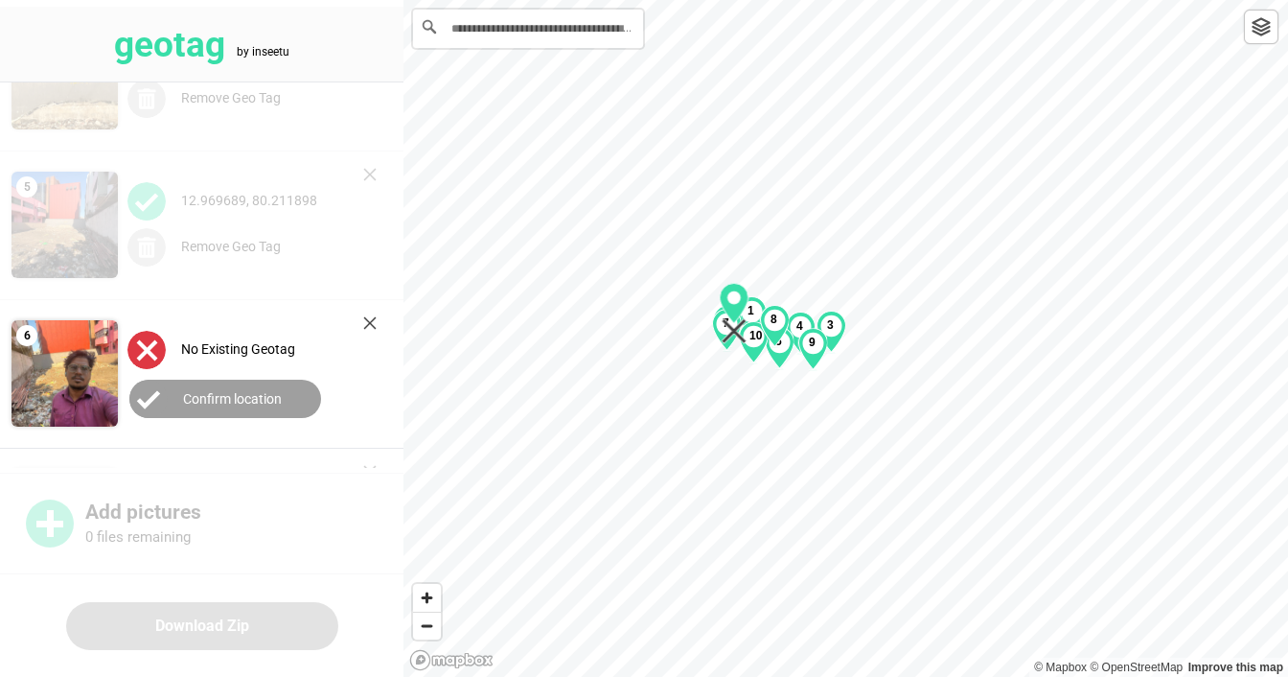
drag, startPoint x: 832, startPoint y: 338, endPoint x: 743, endPoint y: 315, distance: 92.1
click at [743, 315] on icon "Map marker" at bounding box center [735, 313] width 30 height 61
click at [246, 399] on label "Confirm location" at bounding box center [232, 398] width 99 height 15
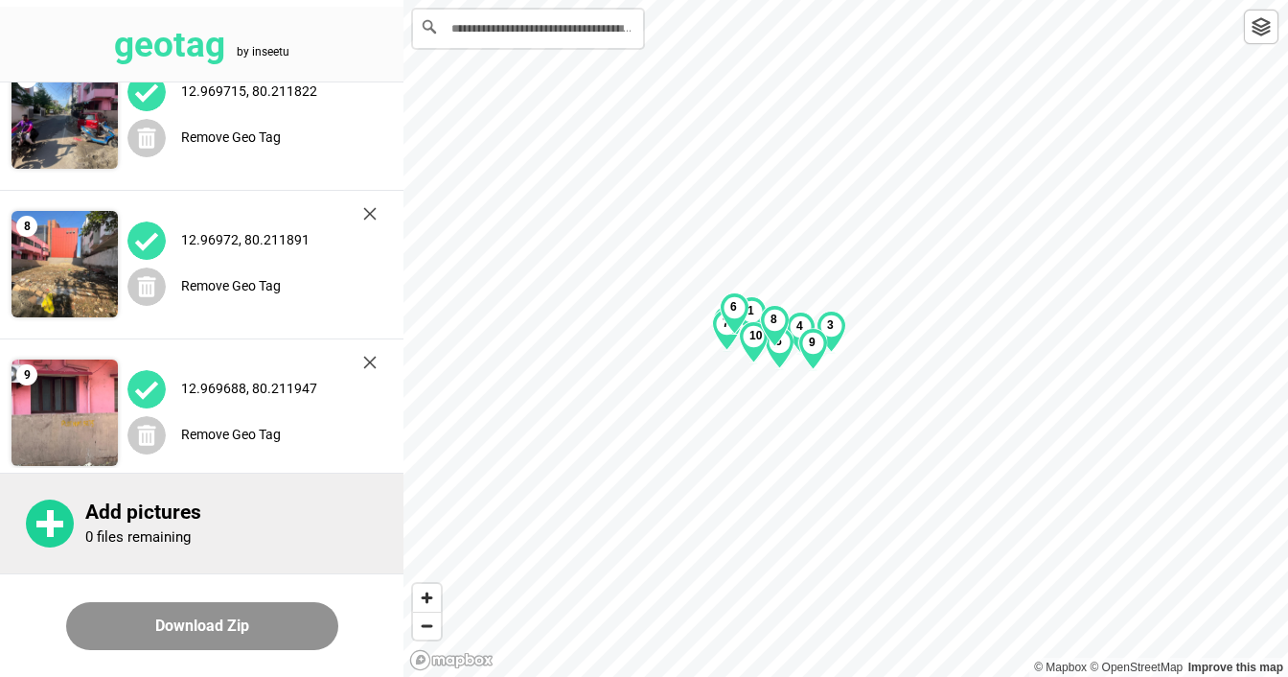
scroll to position [1054, 0]
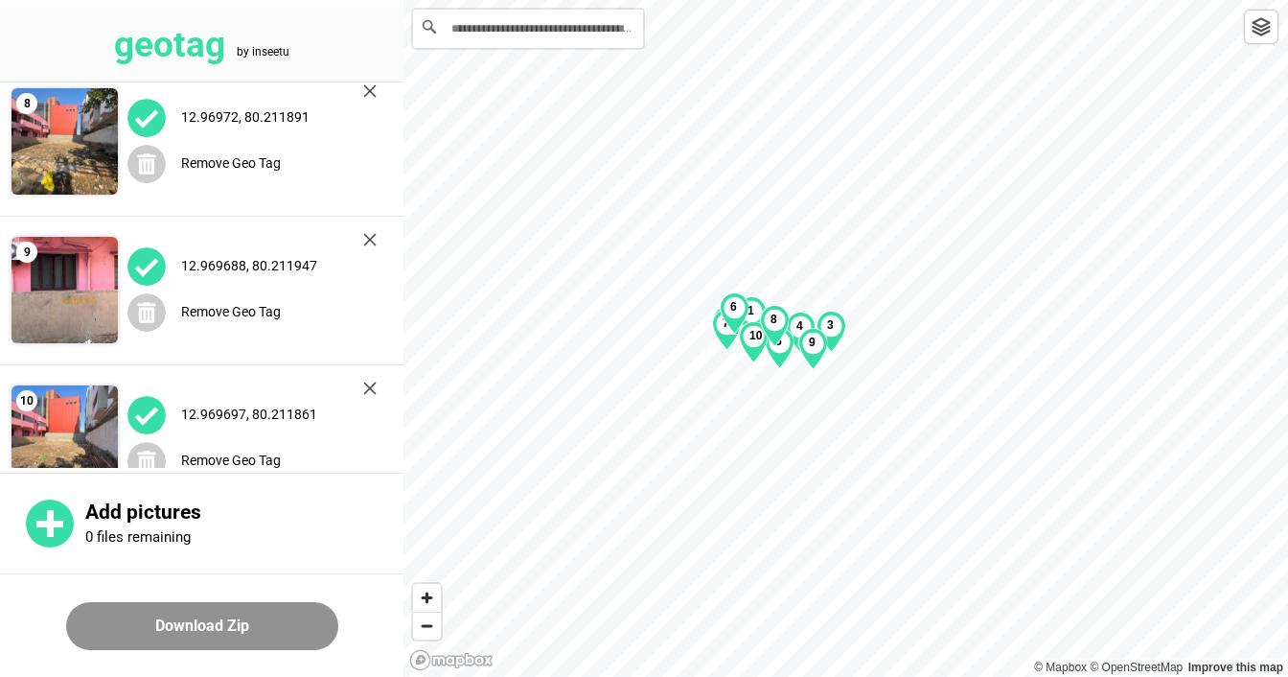
click at [199, 637] on button "Download Zip" at bounding box center [202, 626] width 272 height 48
